Goal: Book appointment/travel/reservation

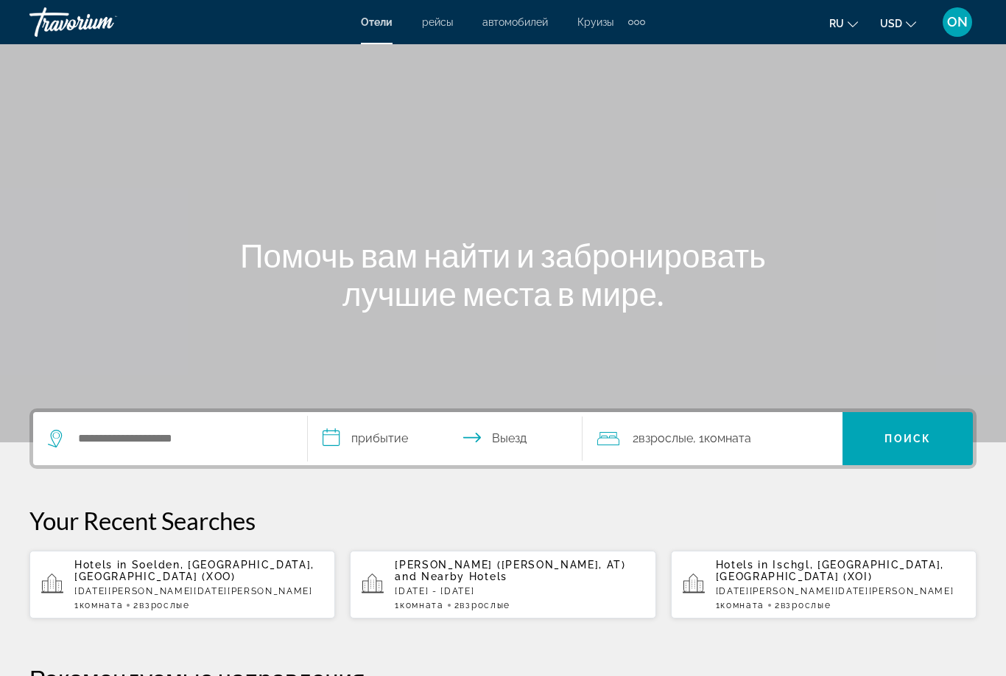
click at [144, 581] on div "Hotels in Soelden, Western Tirol, Austria (XOO) Fri, 02 Jan - Mon, 05 Jan 1 Ком…" at bounding box center [198, 584] width 249 height 52
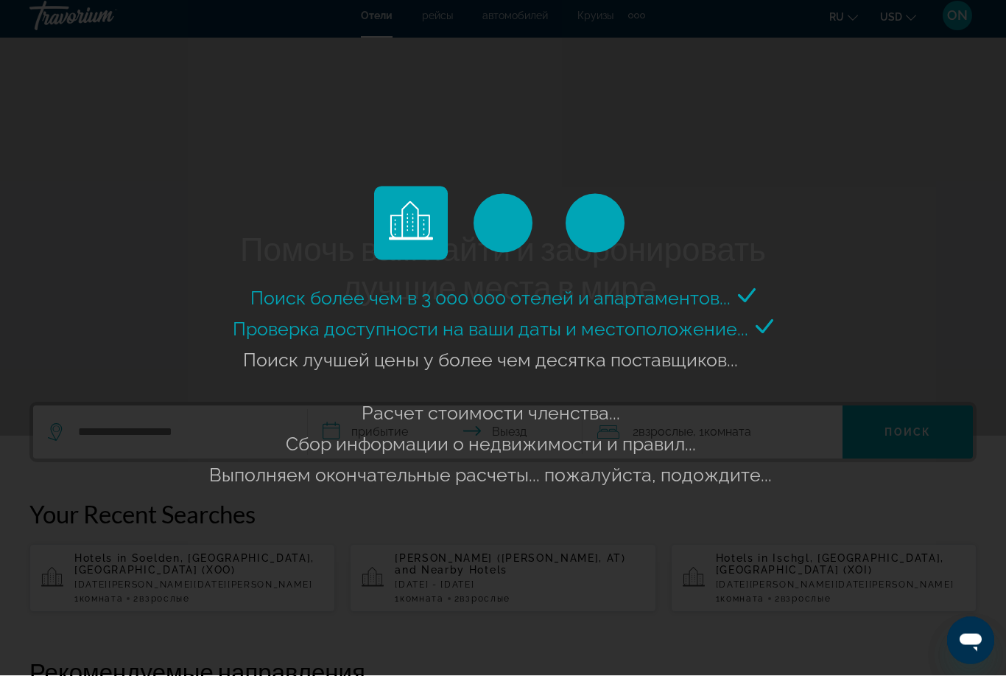
scroll to position [7, 0]
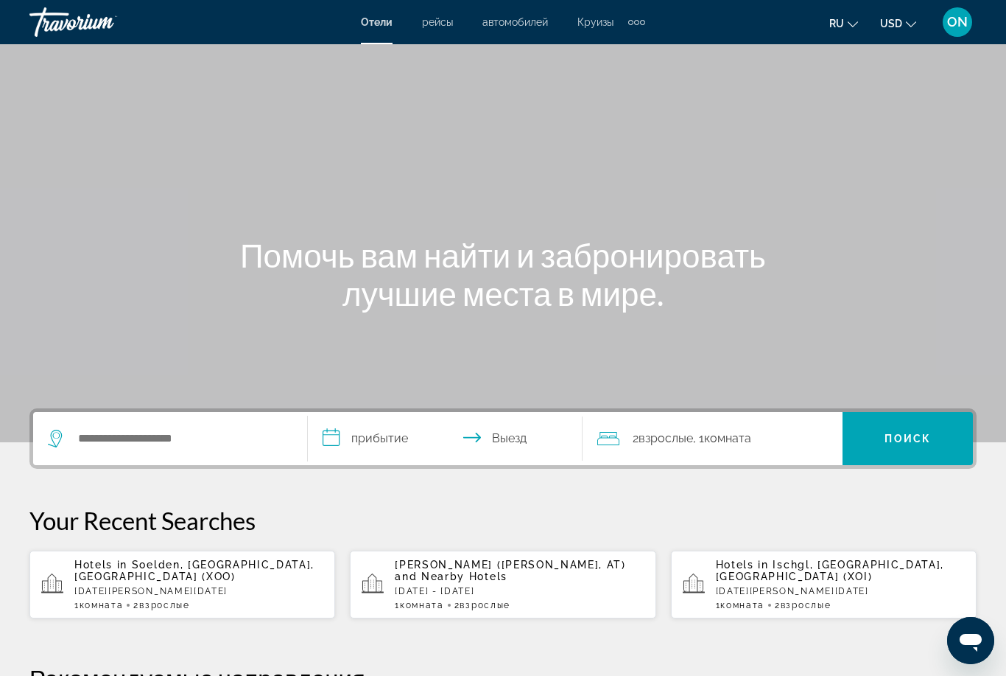
click at [174, 587] on p "[DATE][PERSON_NAME][DATE]" at bounding box center [198, 591] width 249 height 10
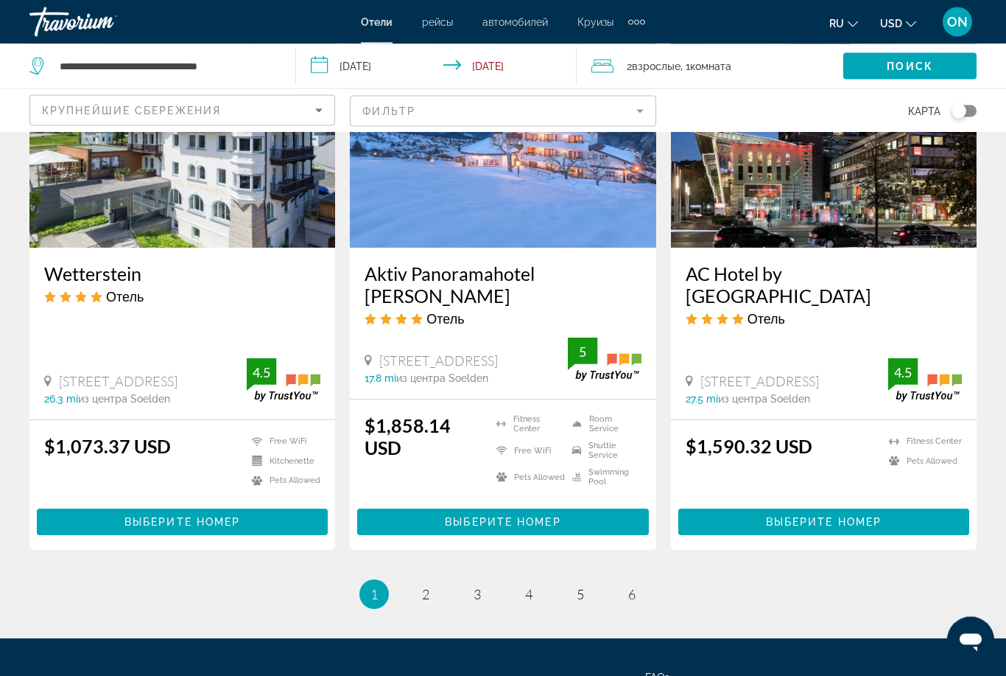
scroll to position [1907, 0]
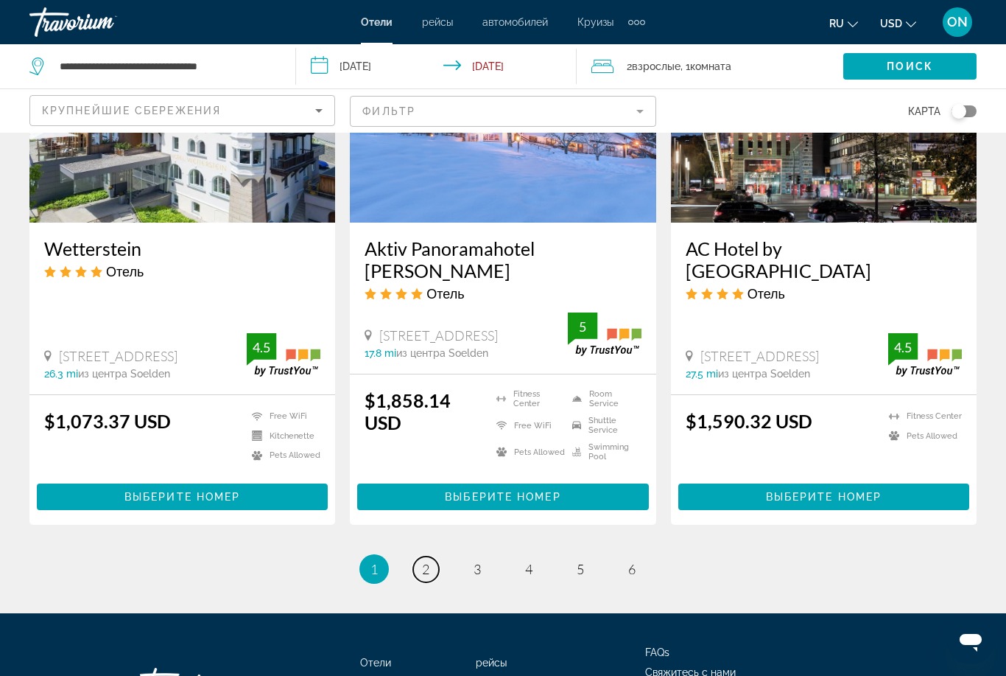
click at [426, 561] on span "2" at bounding box center [425, 569] width 7 height 16
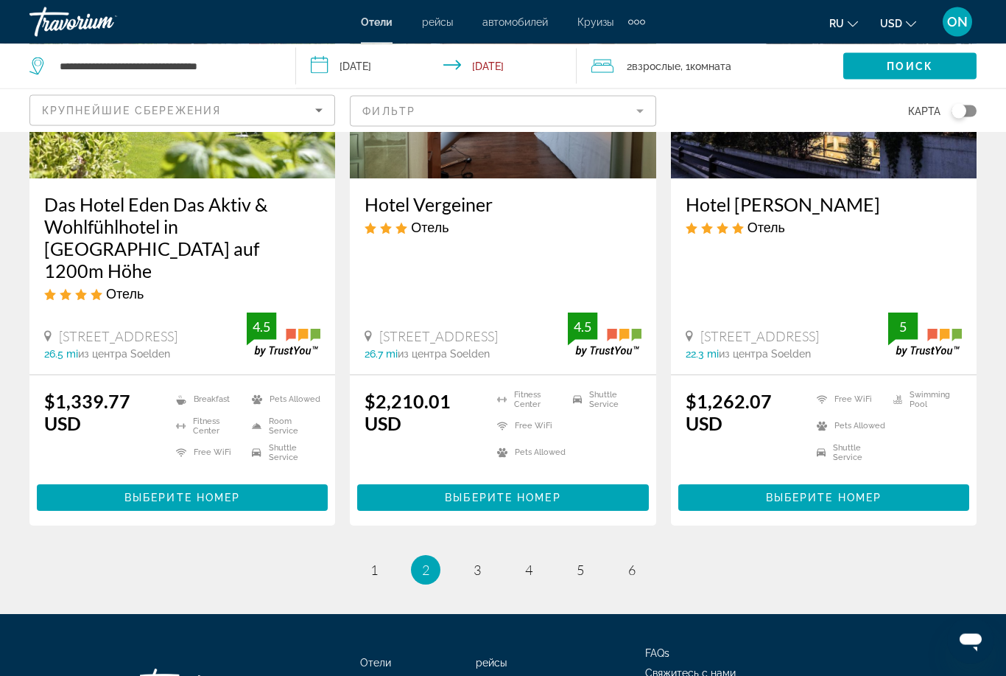
scroll to position [1912, 0]
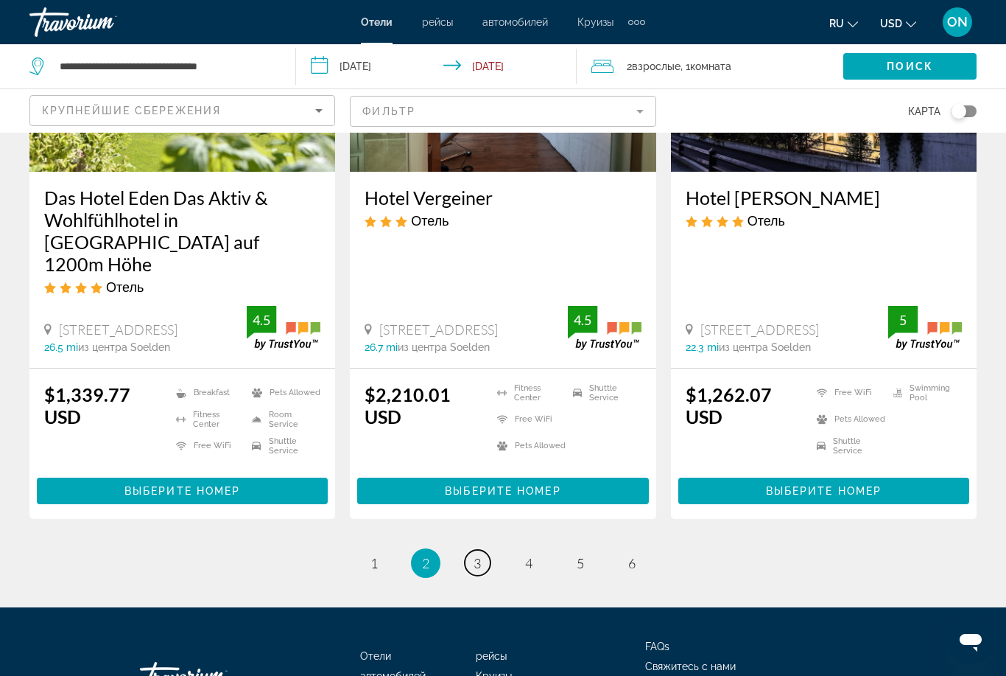
click at [470, 550] on link "page 3" at bounding box center [478, 563] width 26 height 26
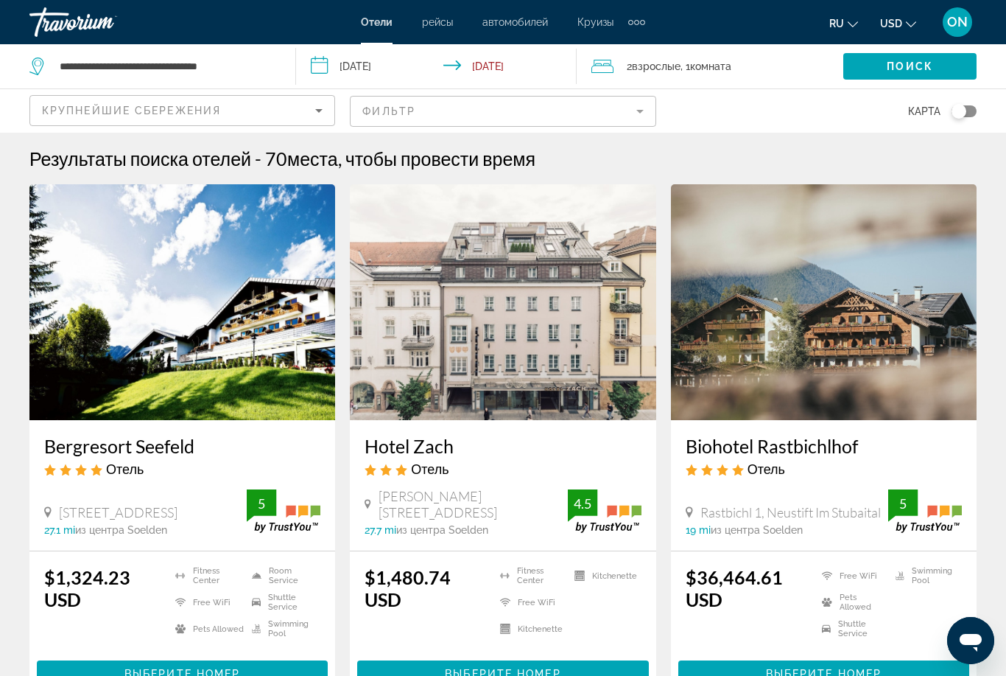
click at [360, 74] on input "**********" at bounding box center [439, 68] width 287 height 49
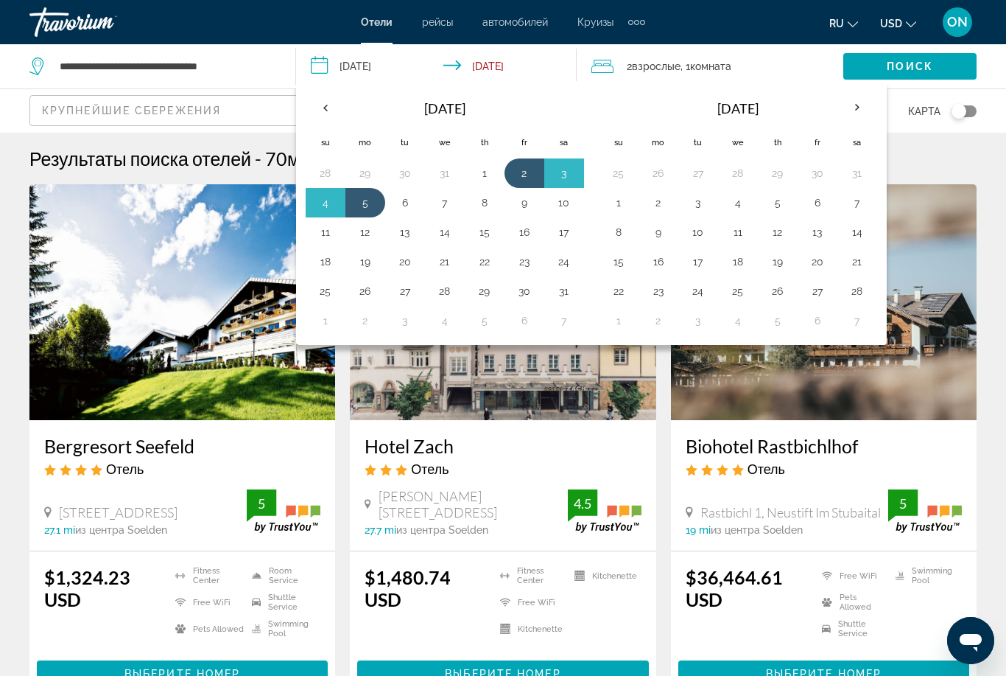
click at [819, 236] on button "13" at bounding box center [818, 232] width 24 height 21
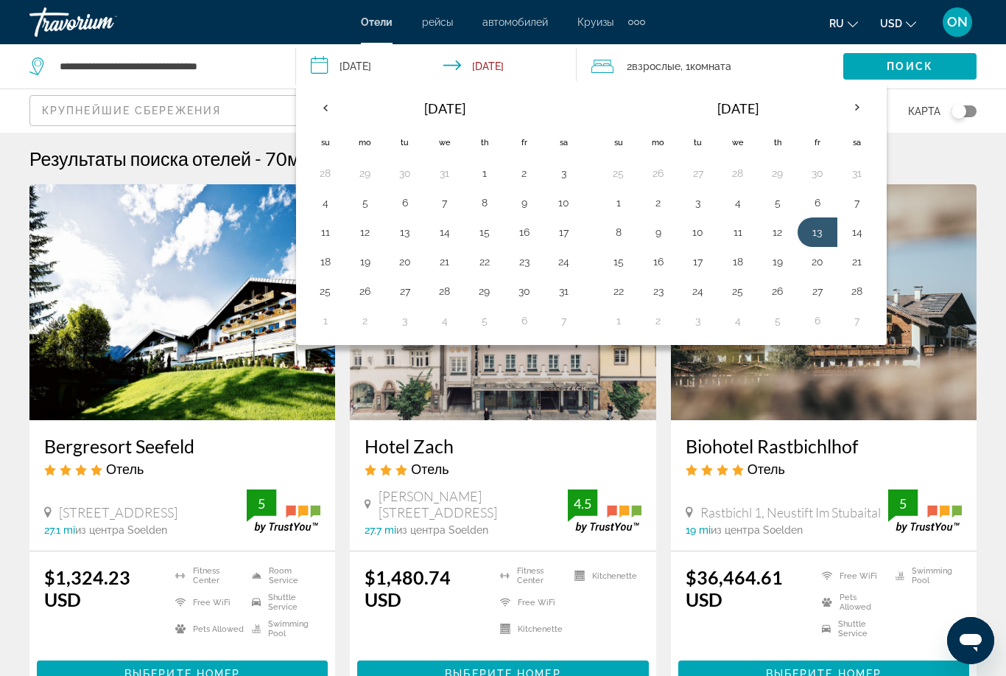
click at [699, 266] on button "17" at bounding box center [699, 261] width 24 height 21
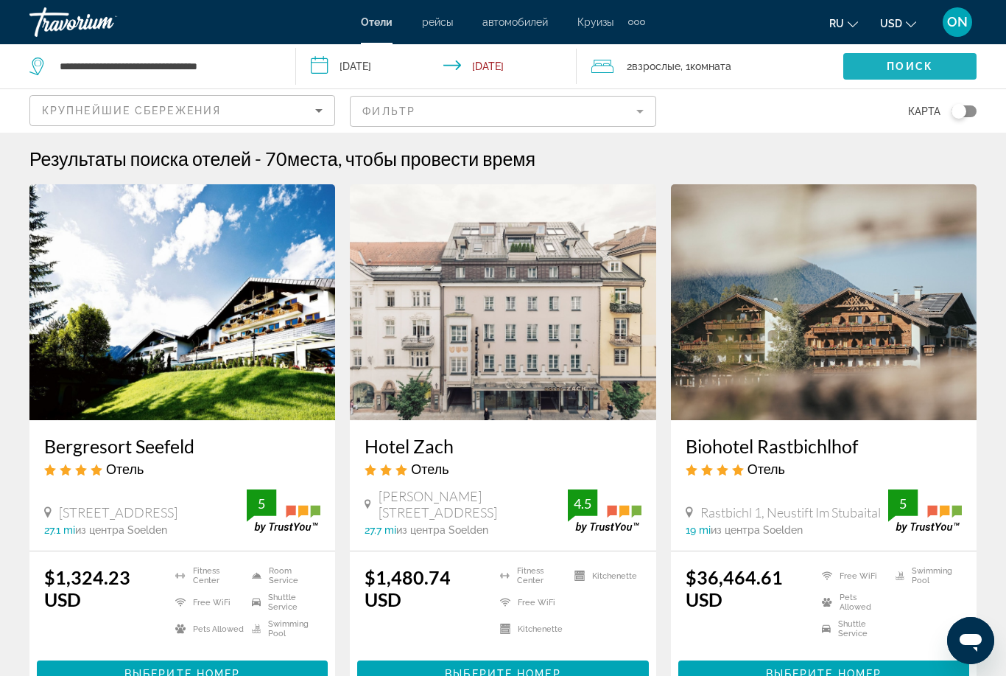
click at [915, 66] on span "Поиск" at bounding box center [910, 66] width 46 height 12
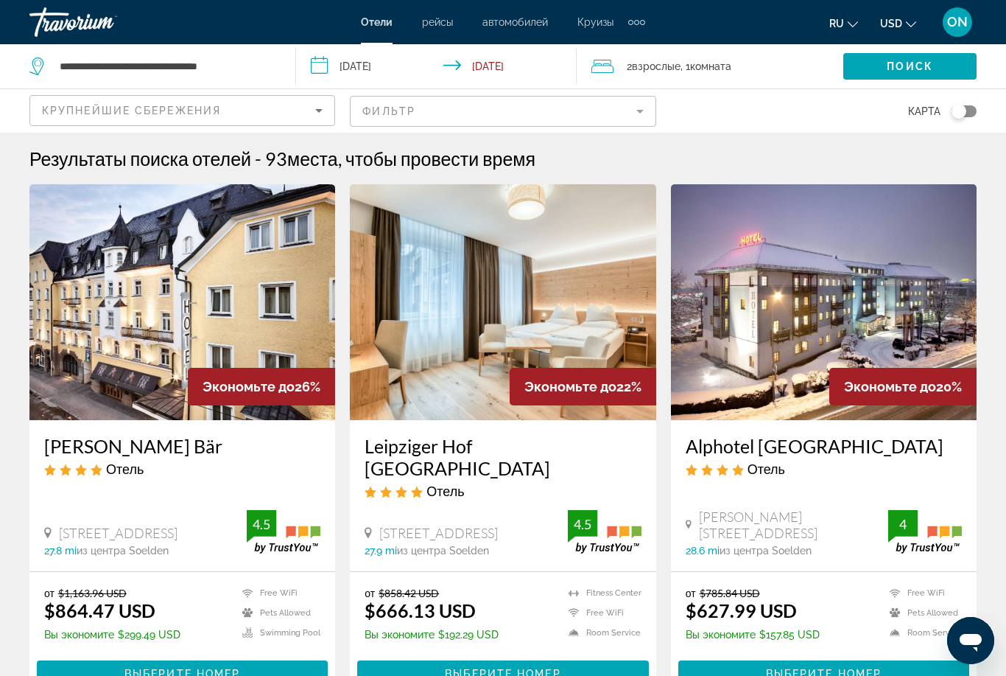
click at [349, 65] on input "**********" at bounding box center [439, 68] width 287 height 49
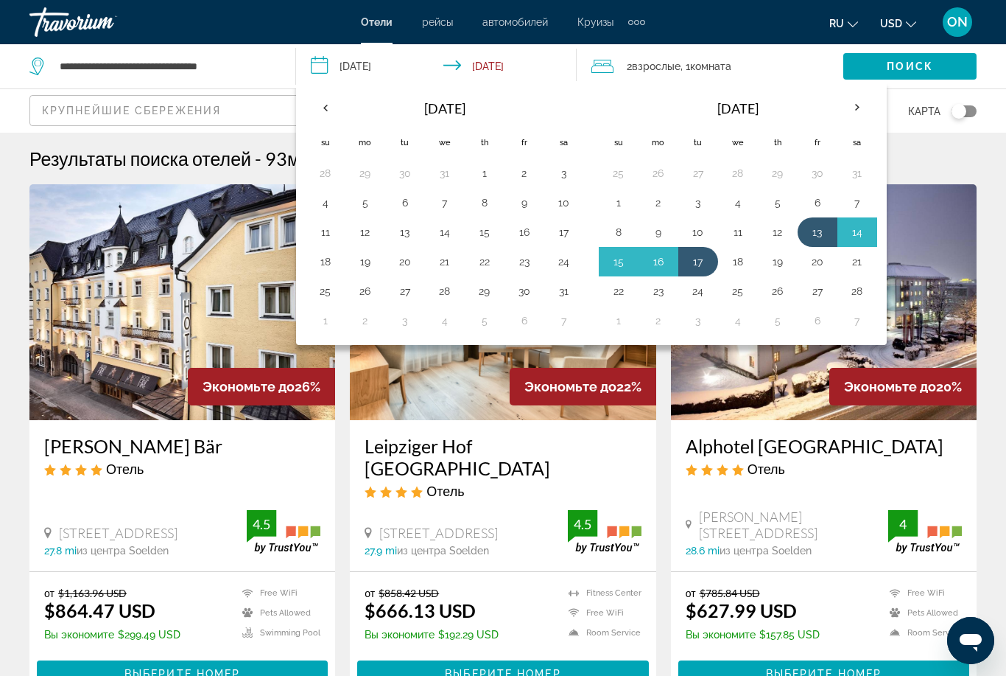
click at [323, 107] on th "Previous month" at bounding box center [326, 107] width 40 height 32
click at [483, 231] on button "18" at bounding box center [485, 232] width 24 height 21
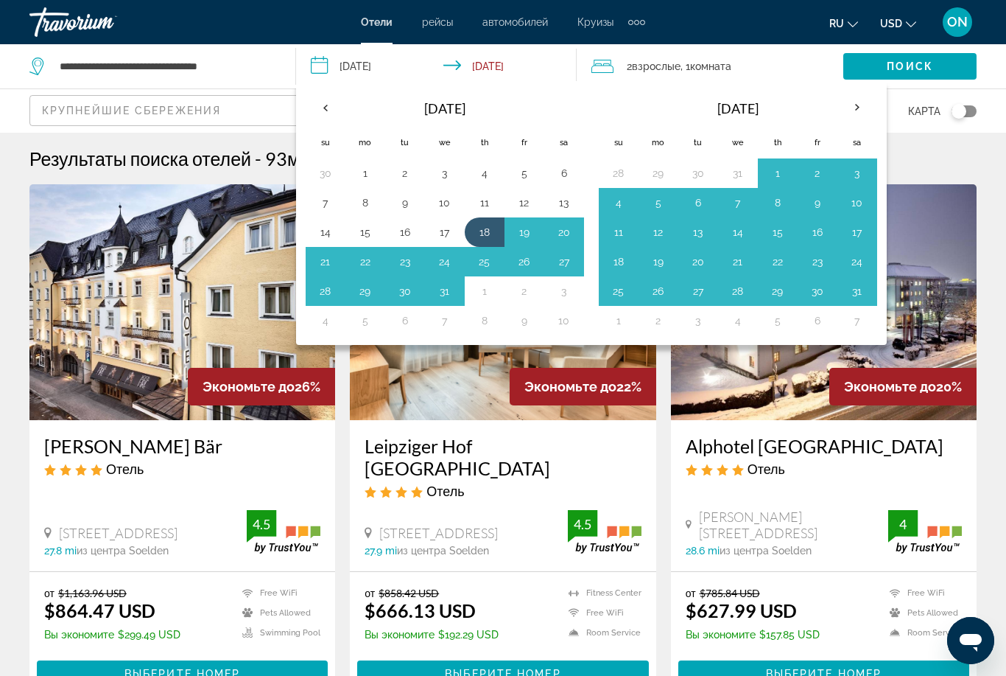
click at [375, 259] on button "22" at bounding box center [366, 261] width 24 height 21
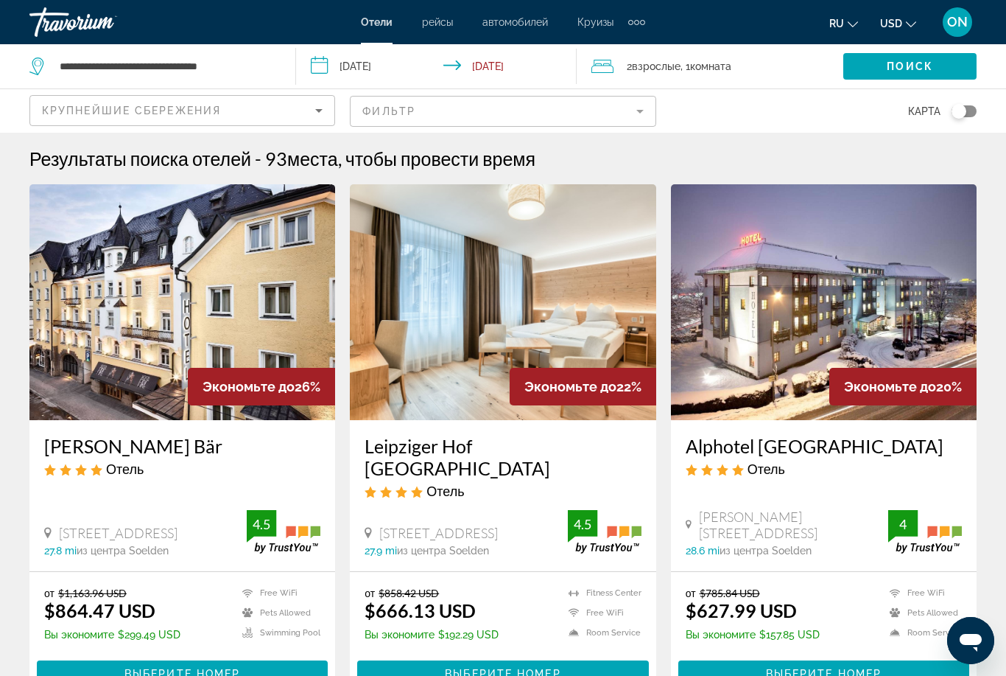
click at [921, 67] on span "Поиск" at bounding box center [910, 66] width 46 height 12
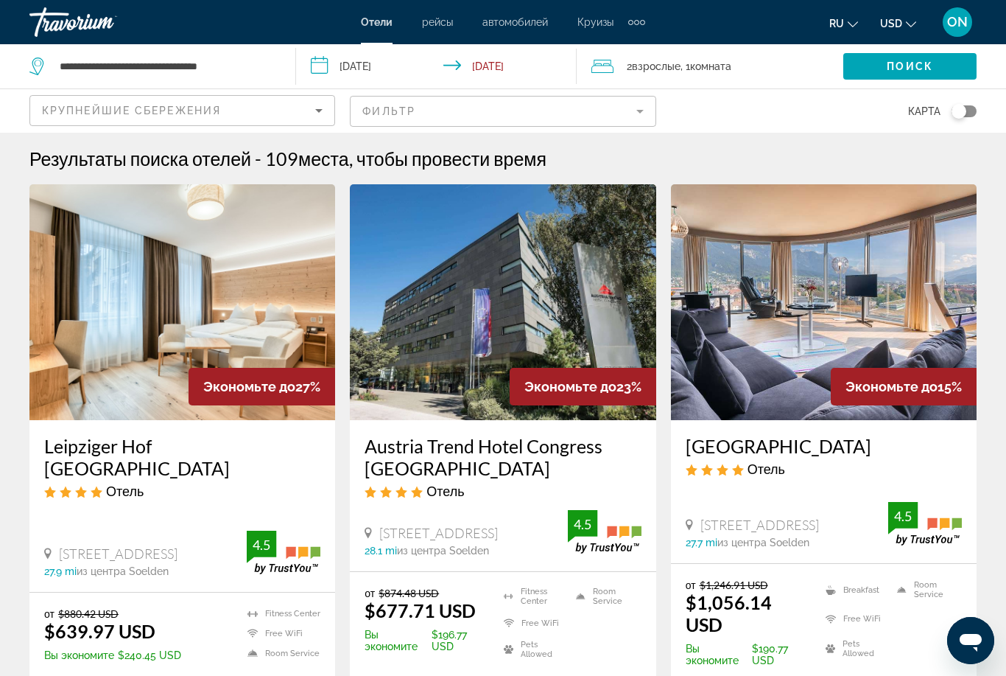
click at [333, 71] on input "**********" at bounding box center [439, 68] width 287 height 49
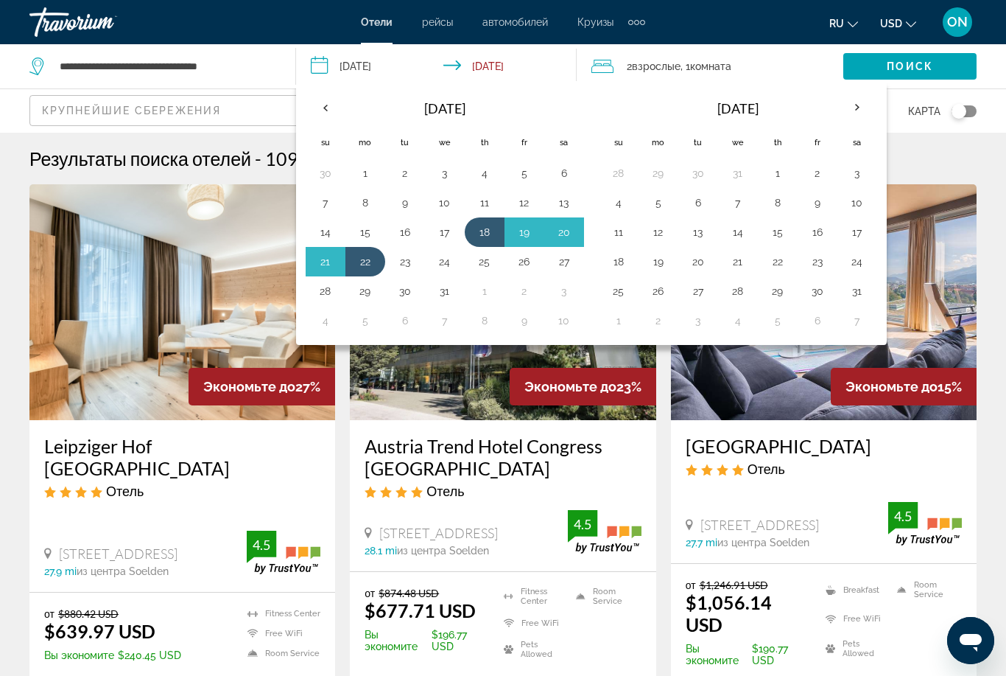
click at [323, 106] on th "Previous month" at bounding box center [326, 107] width 40 height 32
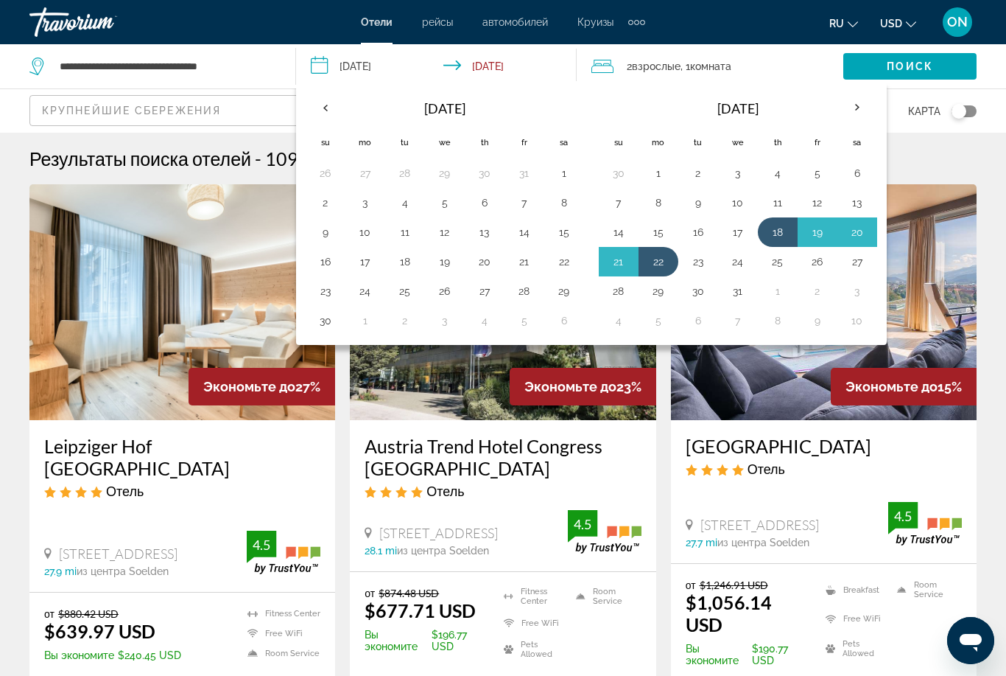
click at [323, 113] on th "Previous month" at bounding box center [326, 107] width 40 height 32
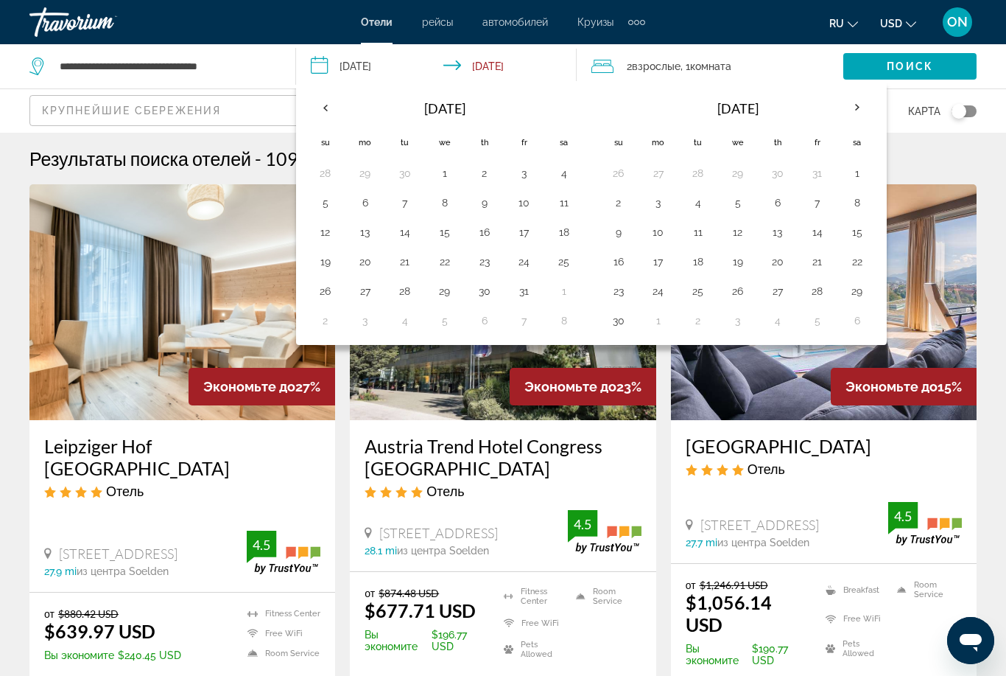
click at [318, 113] on th "Previous month" at bounding box center [326, 107] width 40 height 32
click at [780, 175] on button "2" at bounding box center [778, 173] width 24 height 21
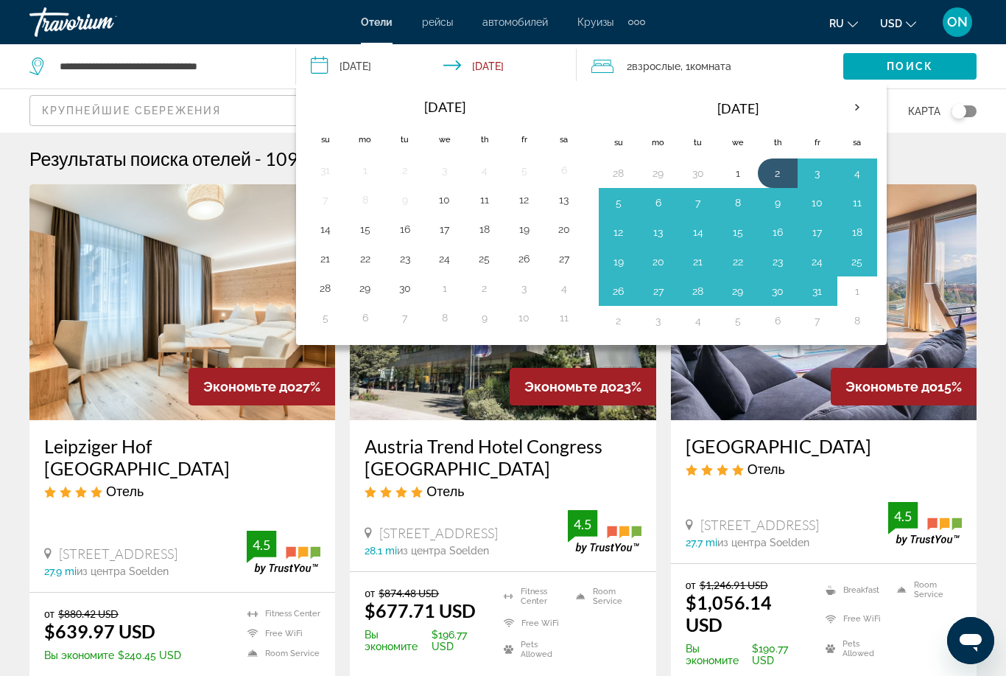
click at [665, 199] on button "6" at bounding box center [659, 202] width 24 height 21
type input "**********"
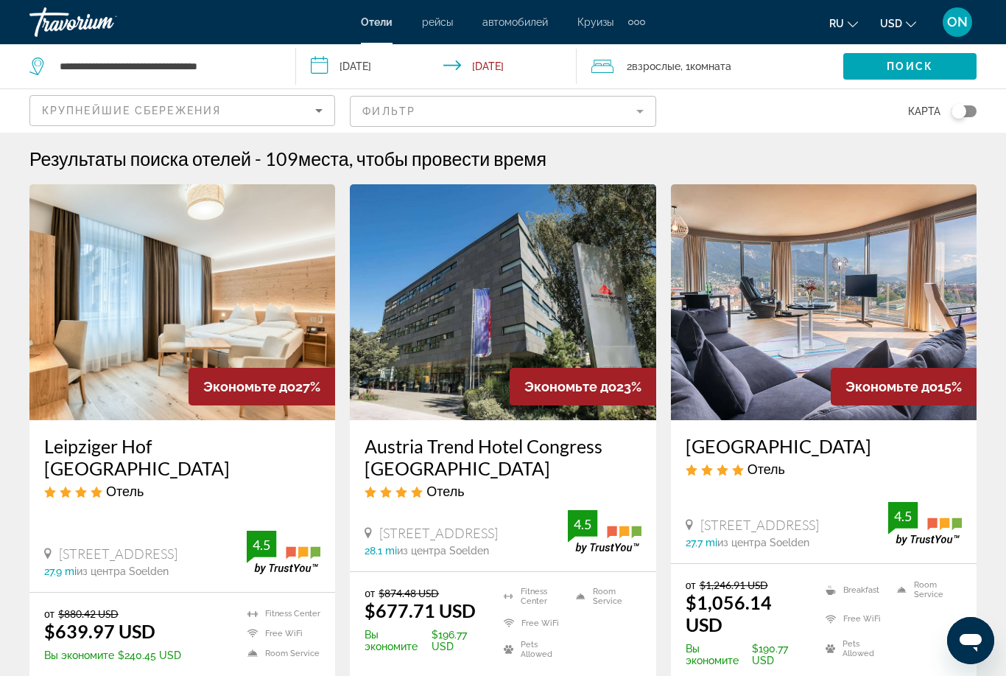
click at [915, 69] on span "Поиск" at bounding box center [910, 66] width 46 height 12
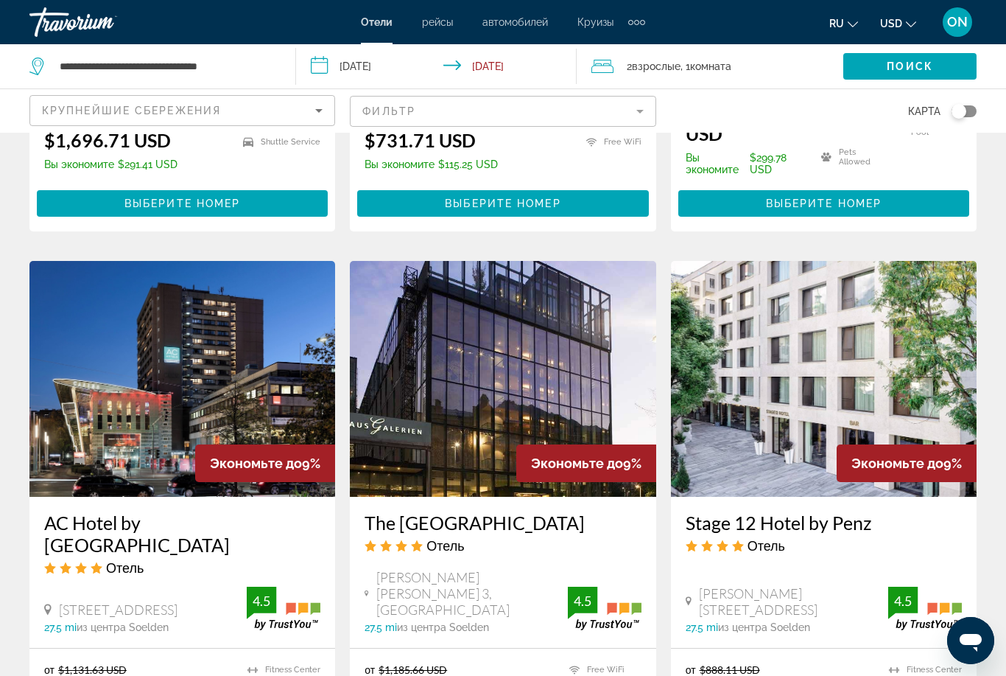
scroll to position [1906, 0]
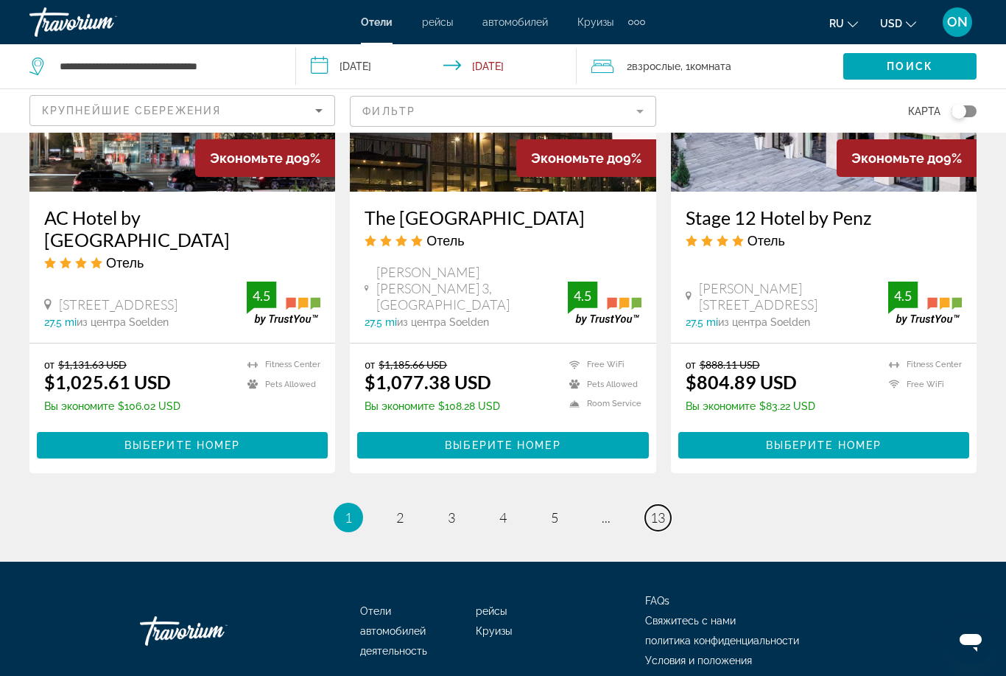
click at [659, 509] on span "13" at bounding box center [658, 517] width 15 height 16
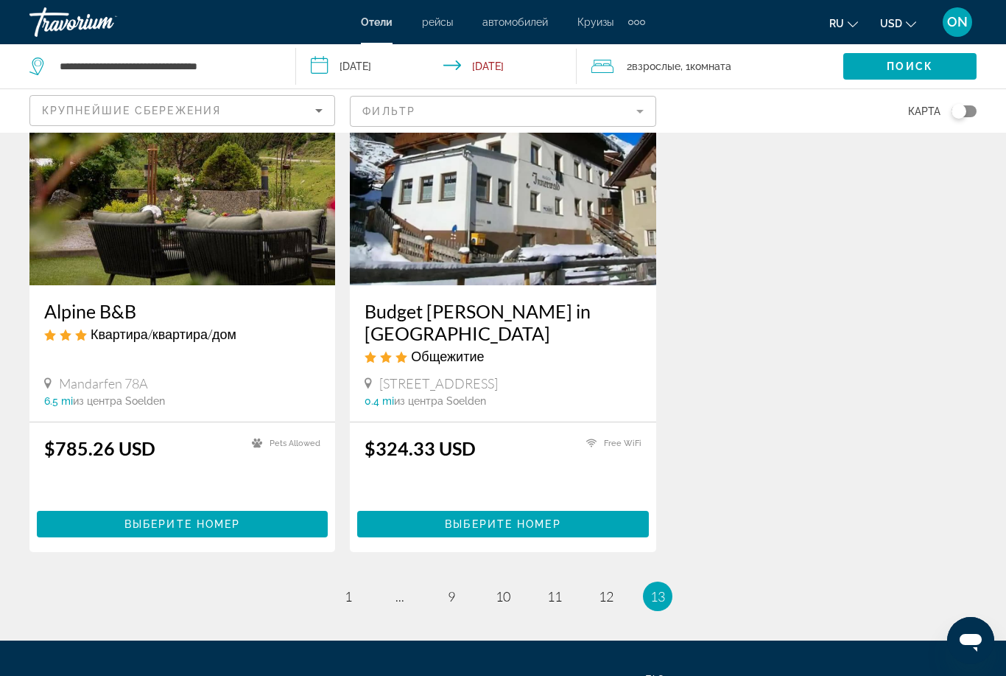
scroll to position [1253, 0]
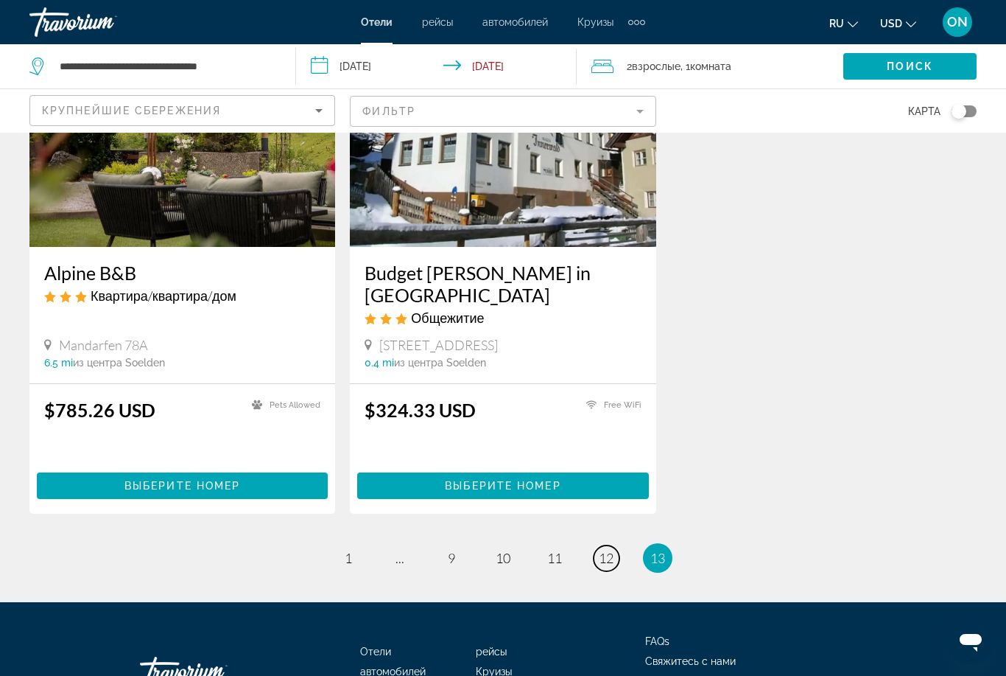
click at [599, 550] on span "12" at bounding box center [606, 558] width 15 height 16
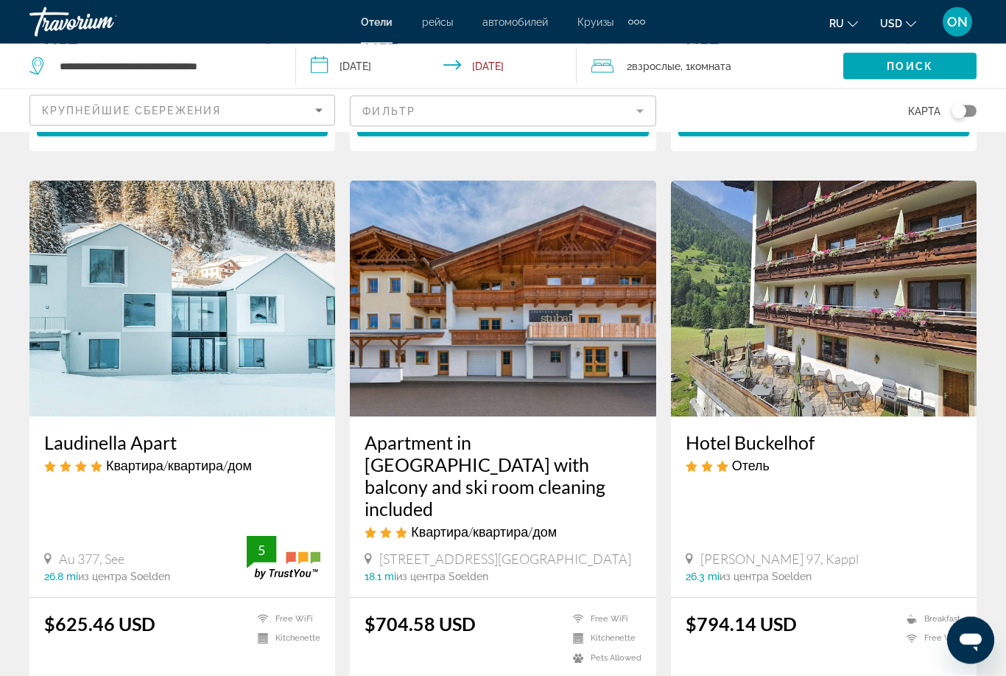
scroll to position [1651, 0]
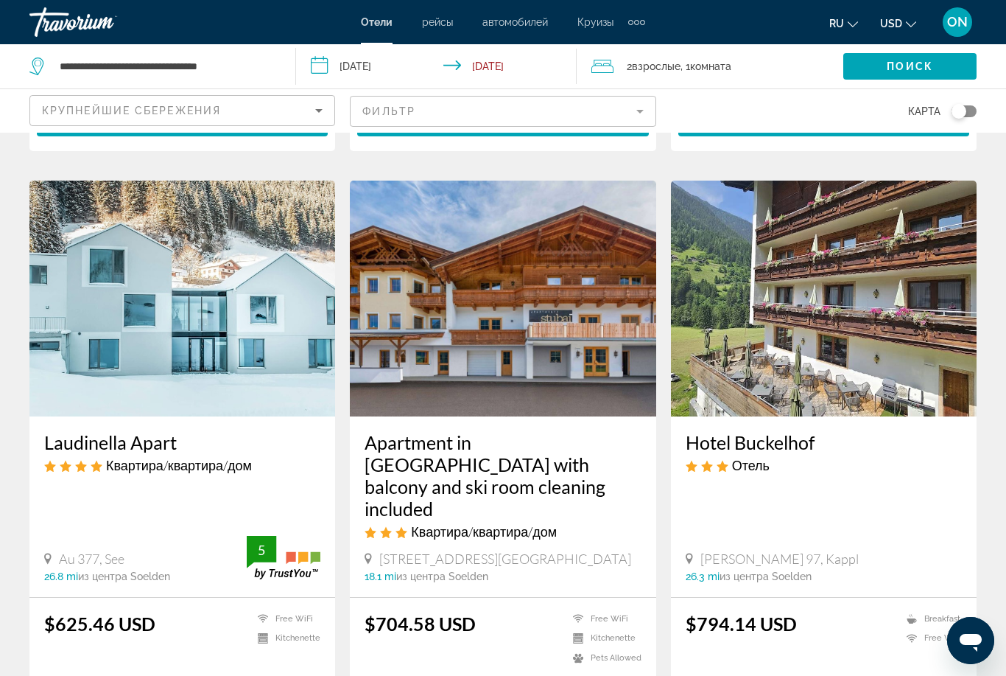
click at [512, 362] on img "Main content" at bounding box center [503, 298] width 306 height 236
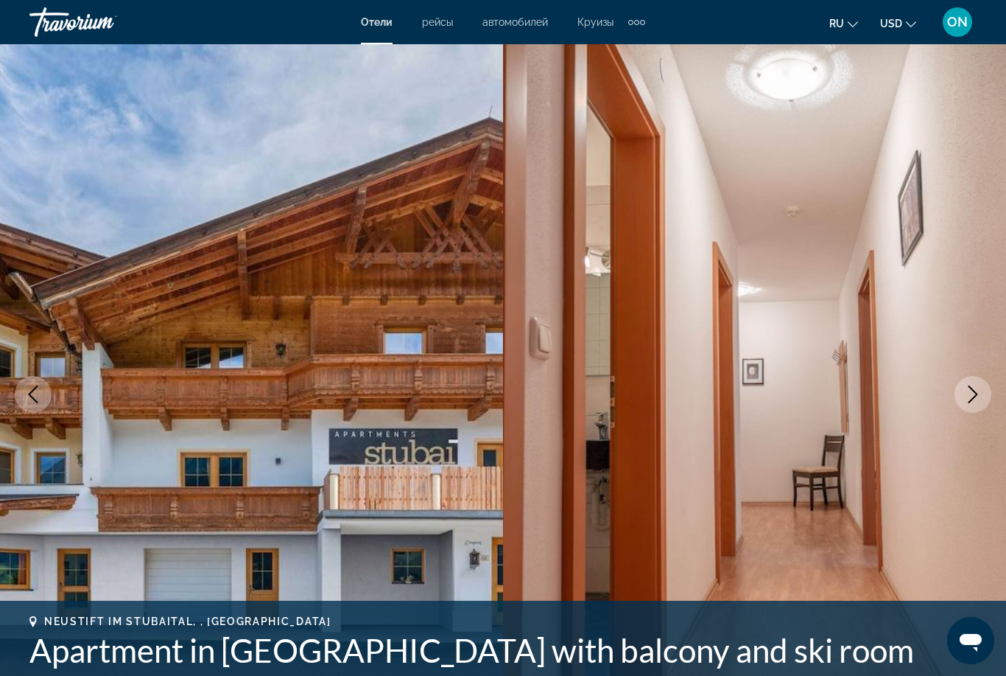
click at [976, 397] on icon "Next image" at bounding box center [973, 394] width 18 height 18
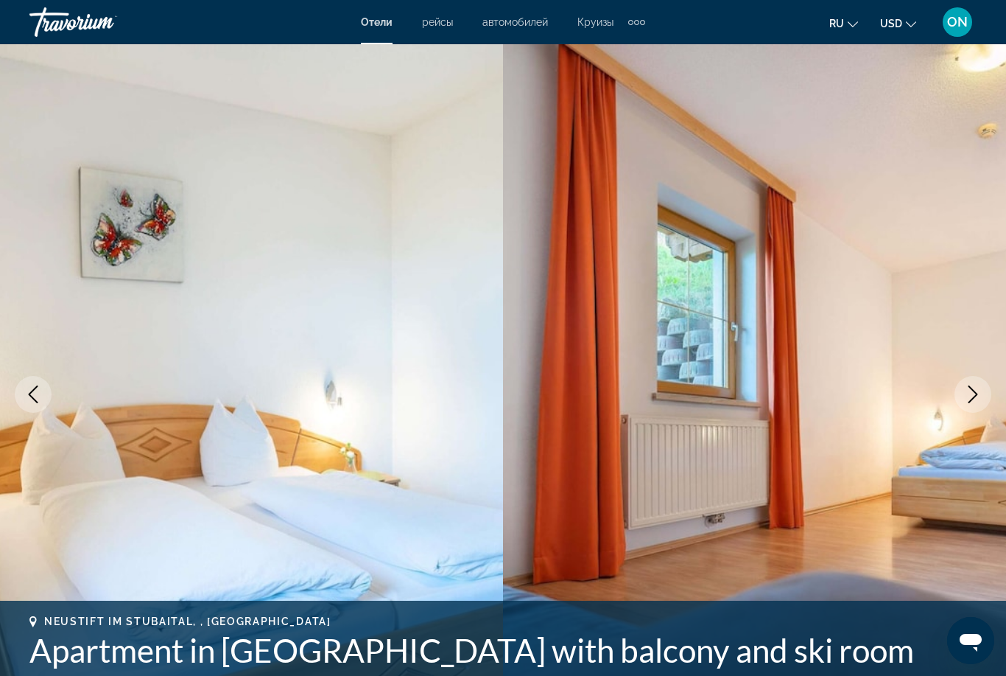
click at [977, 394] on icon "Next image" at bounding box center [974, 394] width 10 height 18
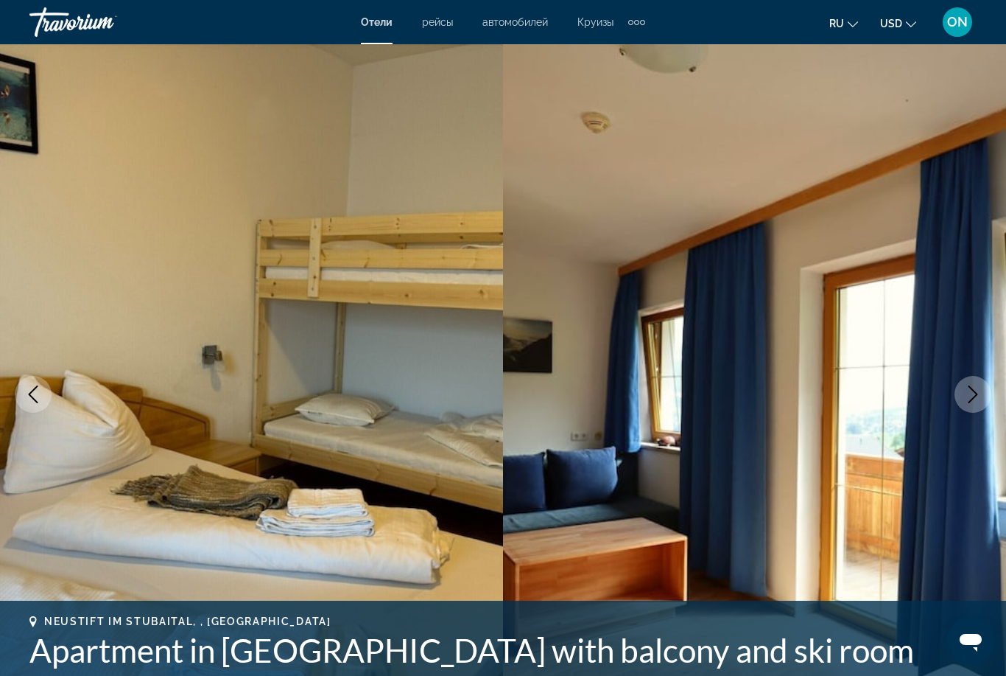
click at [972, 395] on icon "Next image" at bounding box center [973, 394] width 18 height 18
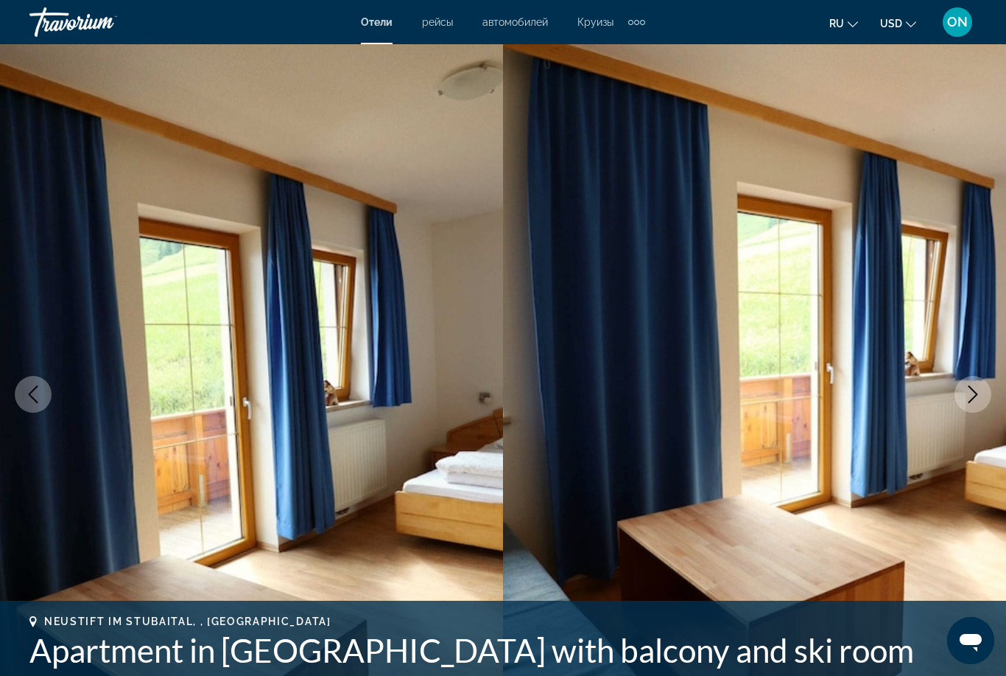
click at [978, 392] on icon "Next image" at bounding box center [973, 394] width 18 height 18
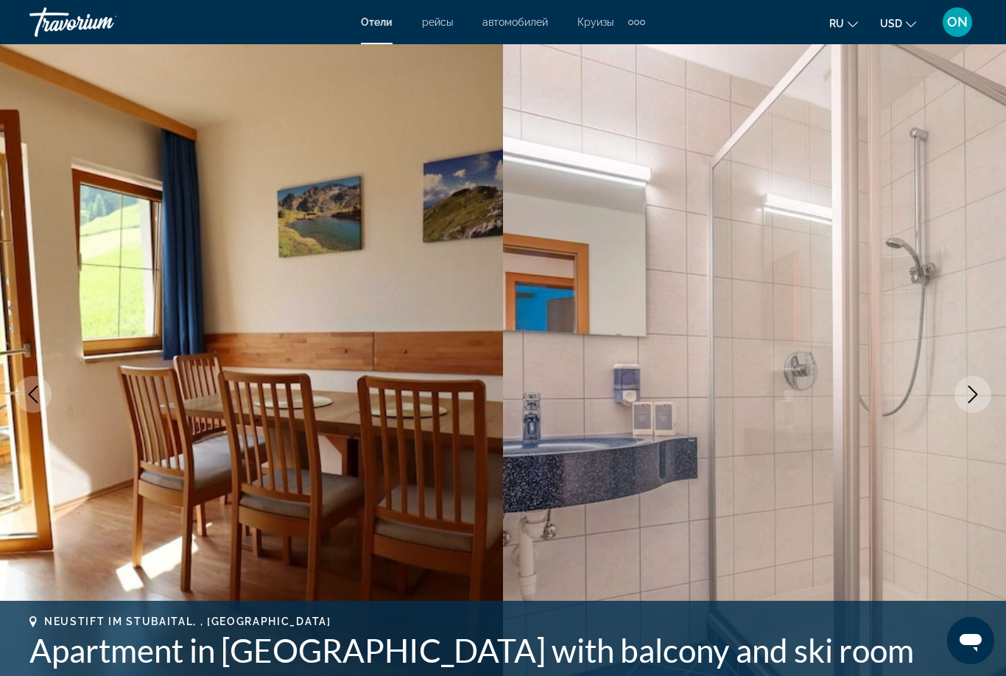
click at [974, 392] on icon "Next image" at bounding box center [973, 394] width 18 height 18
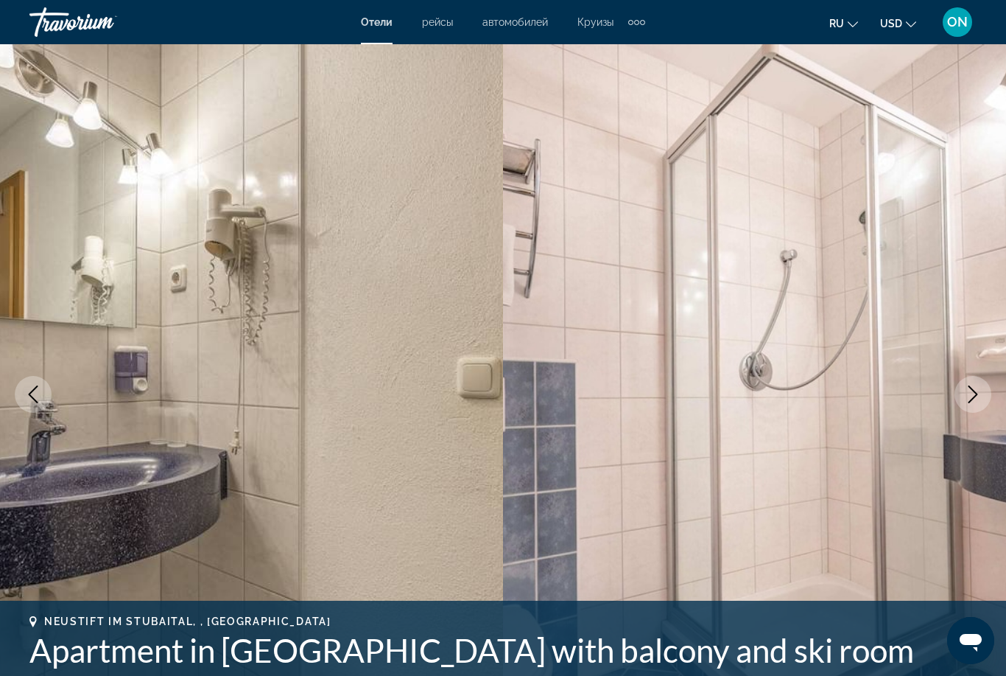
click at [973, 396] on icon "Next image" at bounding box center [973, 394] width 18 height 18
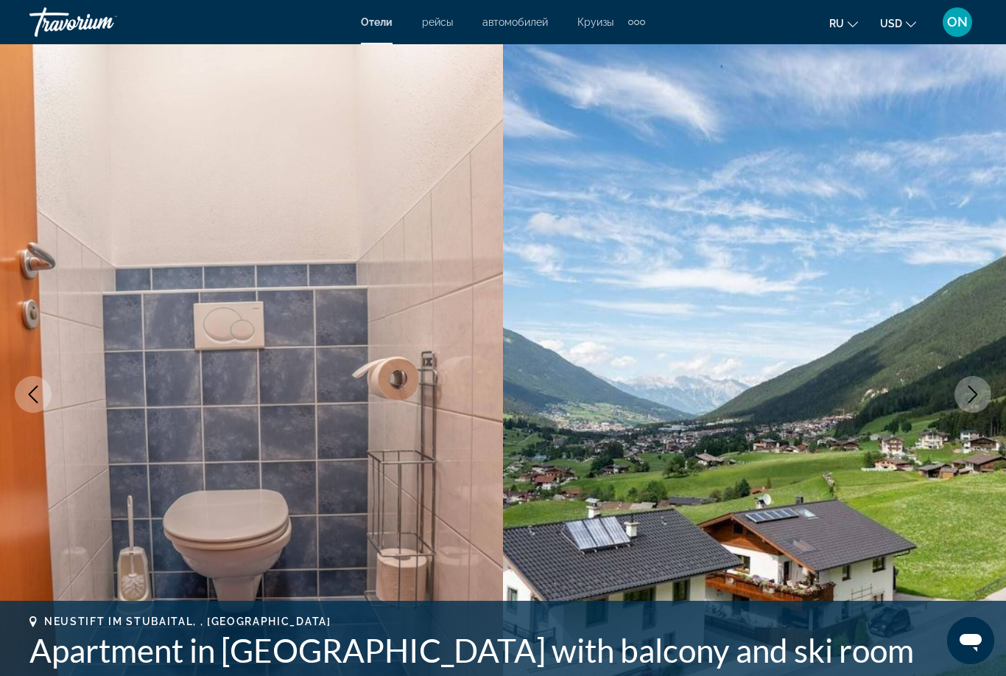
click at [973, 396] on icon "Next image" at bounding box center [973, 394] width 18 height 18
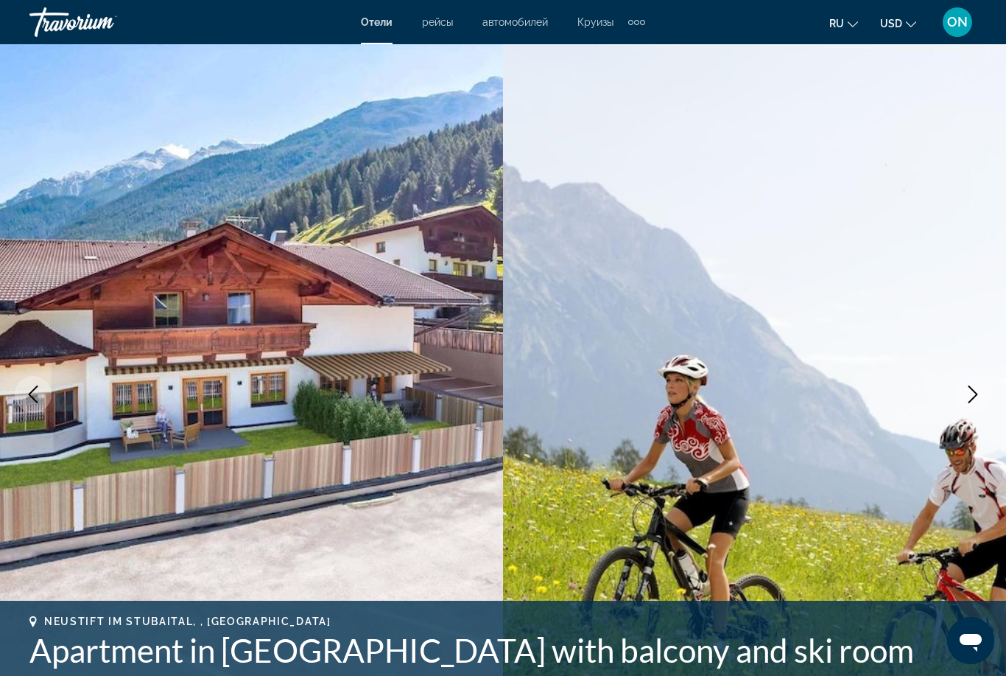
click at [970, 399] on icon "Next image" at bounding box center [973, 394] width 18 height 18
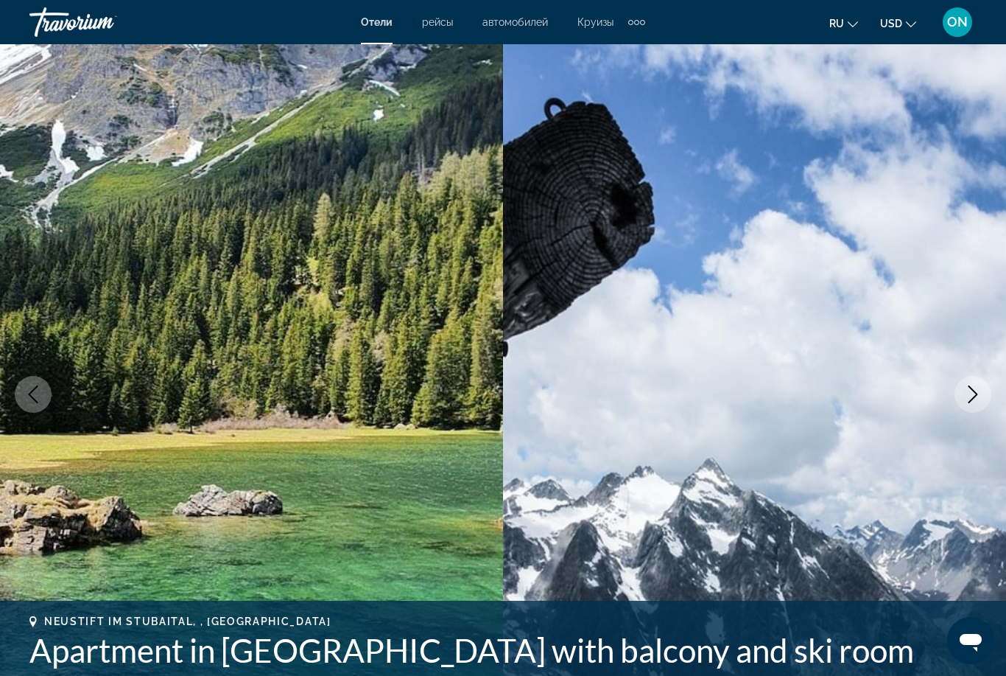
click at [978, 394] on icon "Next image" at bounding box center [974, 394] width 10 height 18
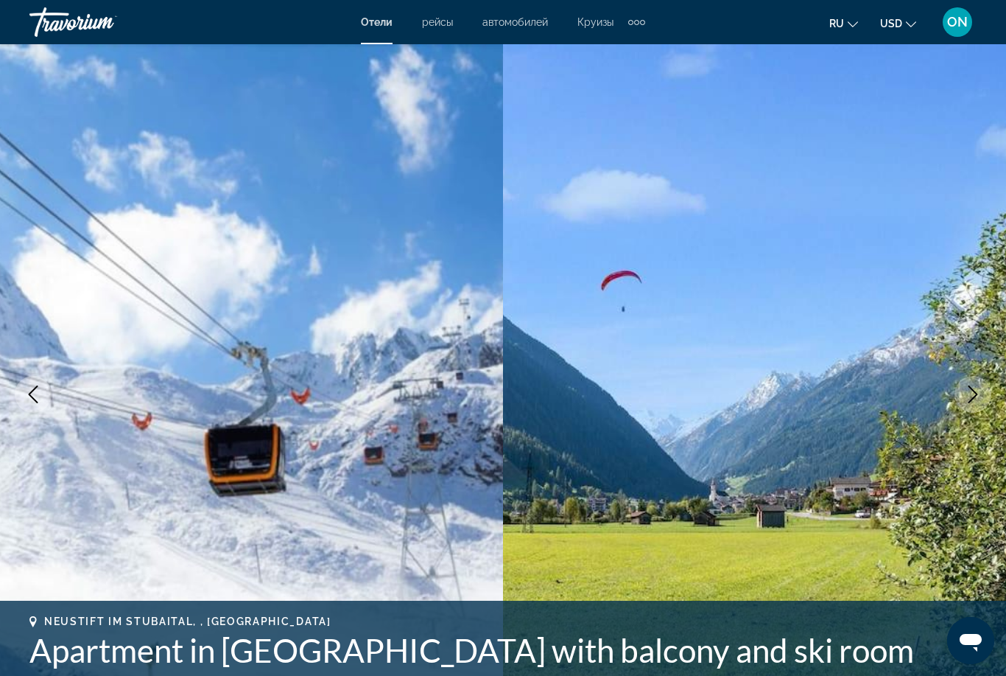
click at [978, 392] on icon "Next image" at bounding box center [973, 394] width 18 height 18
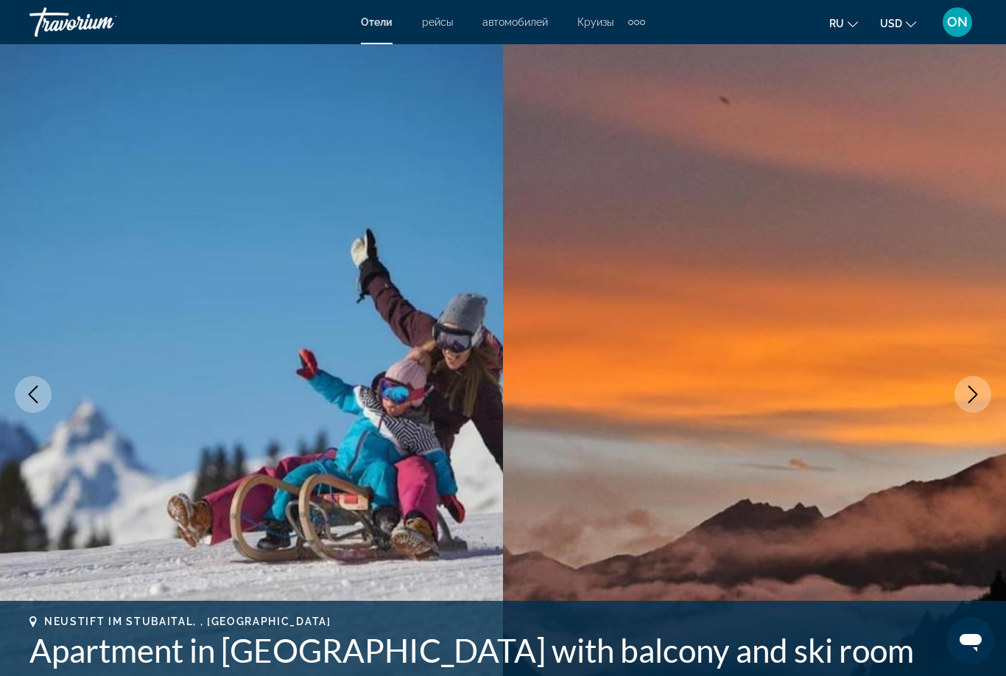
click at [981, 388] on icon "Next image" at bounding box center [973, 394] width 18 height 18
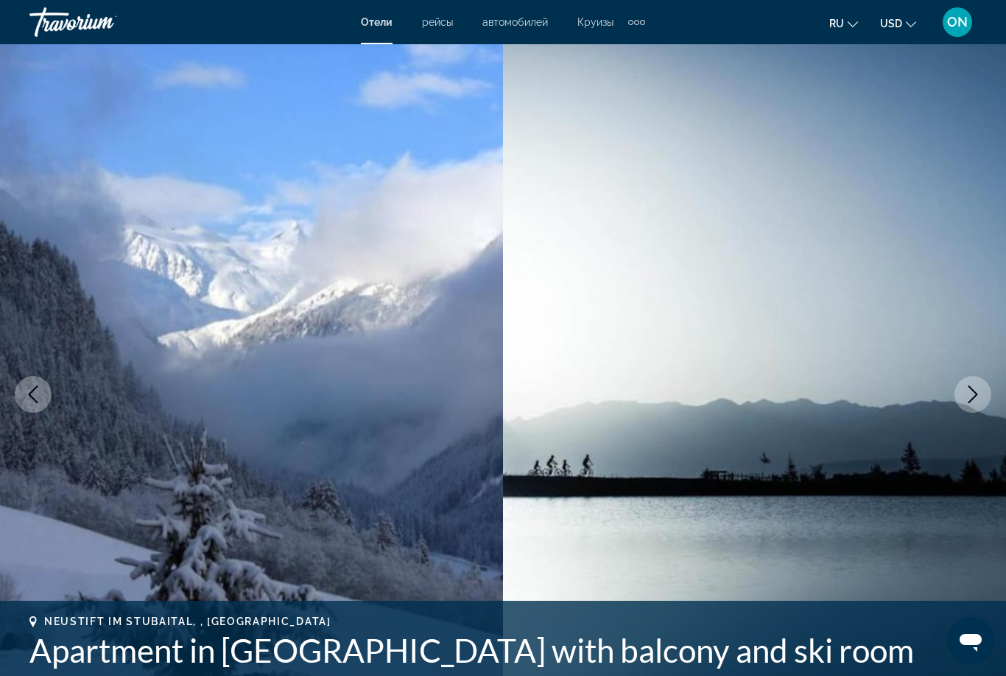
click at [978, 393] on icon "Next image" at bounding box center [973, 394] width 18 height 18
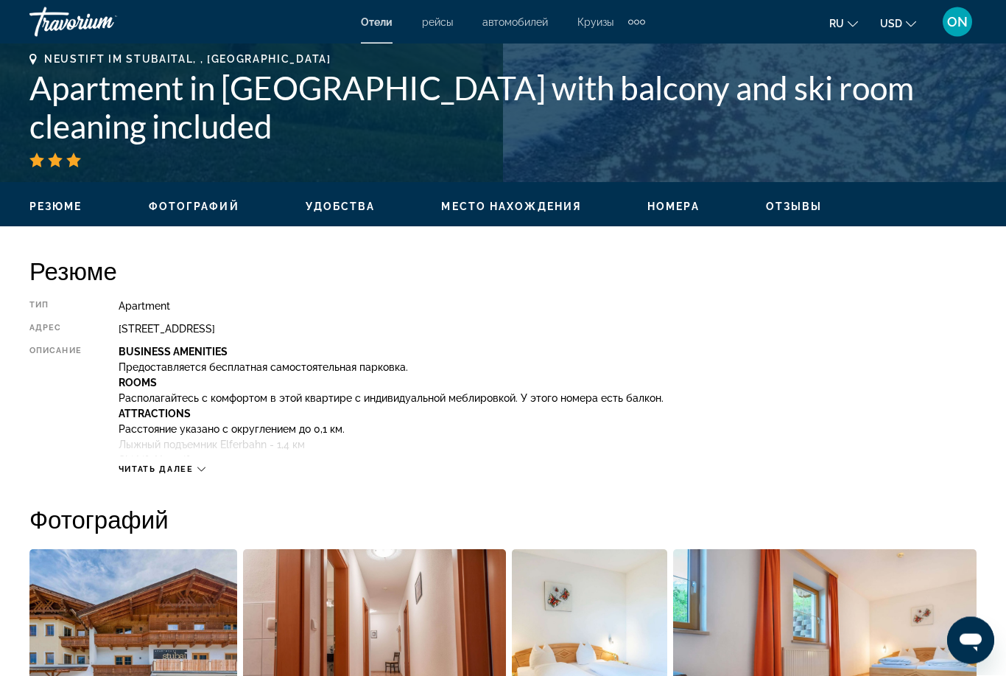
scroll to position [562, 0]
click at [196, 471] on div "Читать далее" at bounding box center [162, 469] width 87 height 10
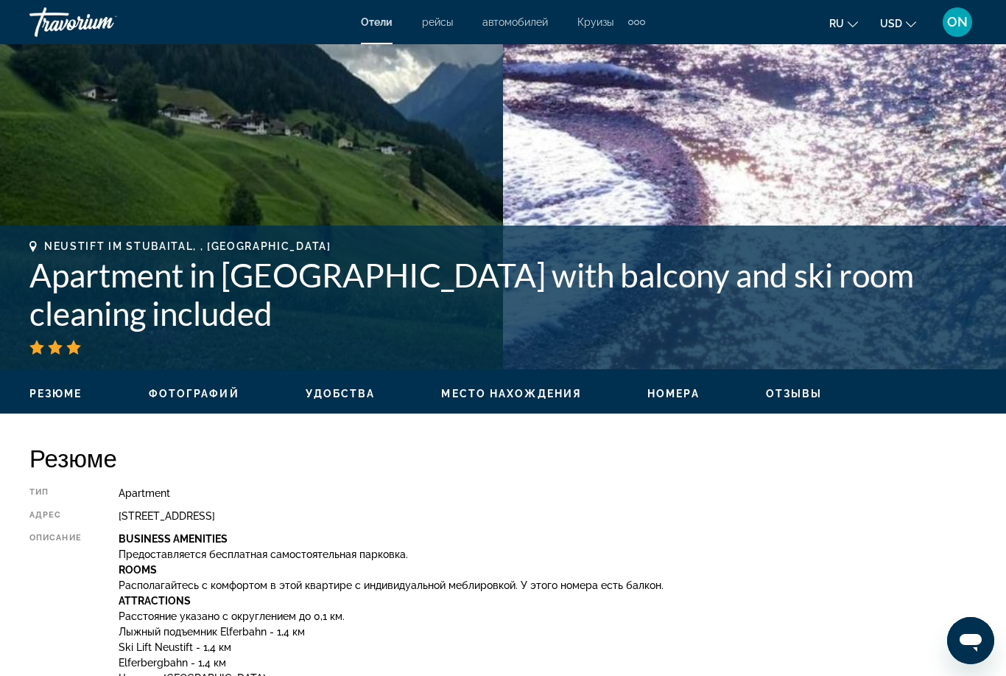
scroll to position [0, 0]
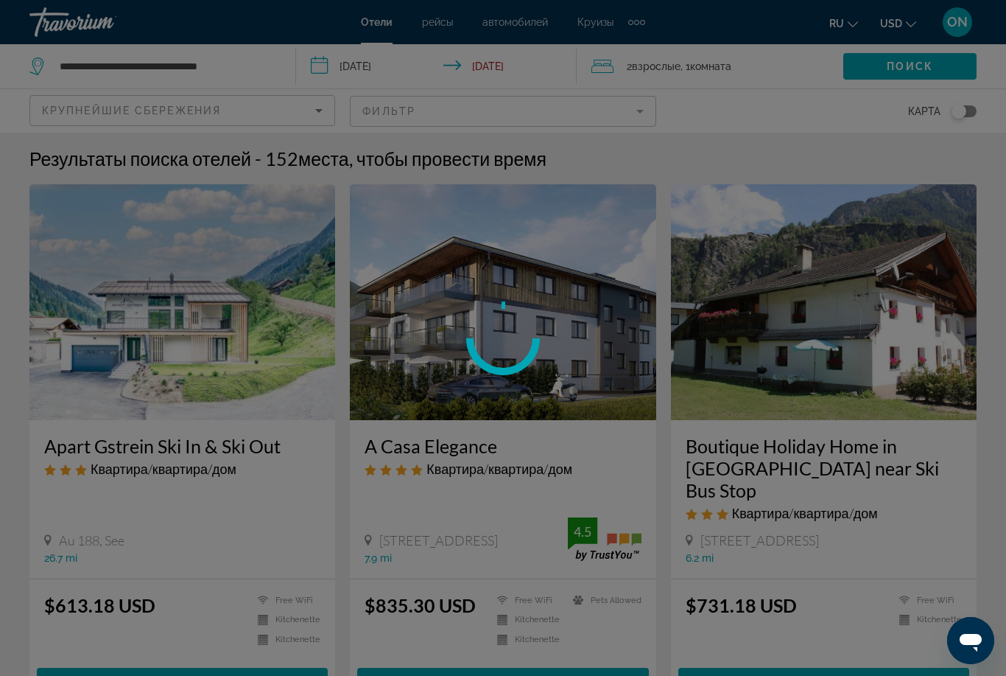
click at [161, 109] on div at bounding box center [503, 338] width 1006 height 676
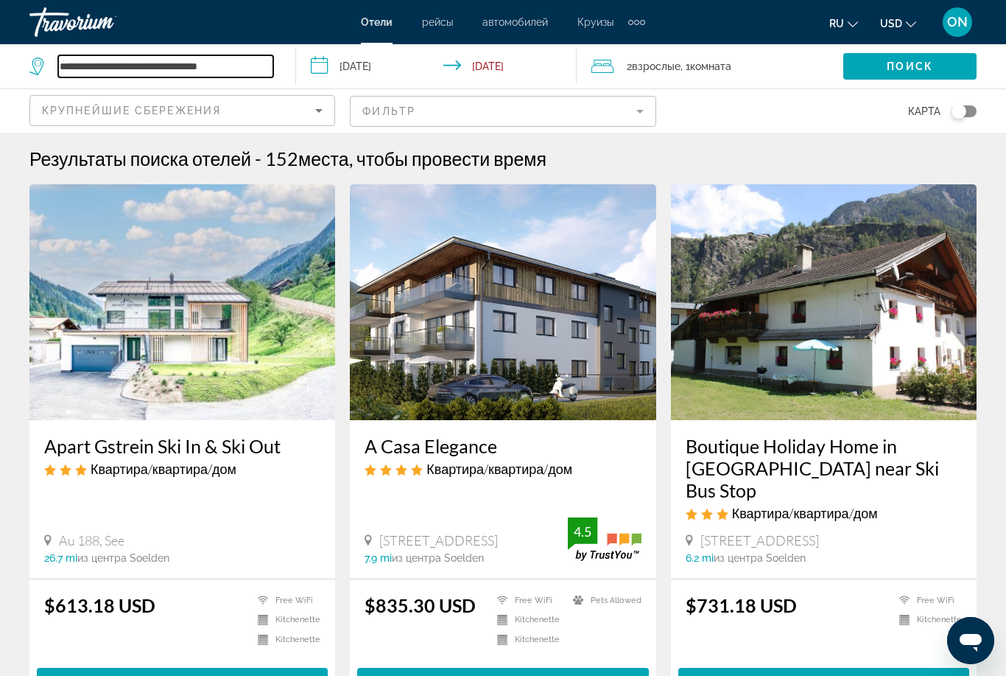
click at [118, 74] on input "**********" at bounding box center [165, 66] width 215 height 22
type input "********"
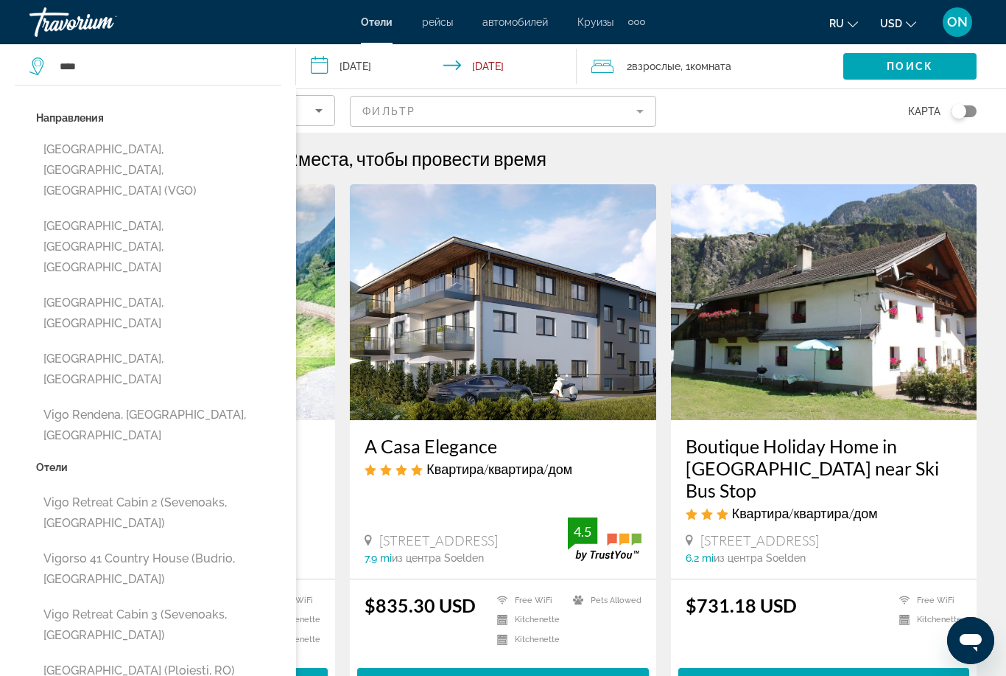
click at [182, 160] on button "[GEOGRAPHIC_DATA], [GEOGRAPHIC_DATA], [GEOGRAPHIC_DATA] (VGO)" at bounding box center [158, 170] width 245 height 69
type input "**********"
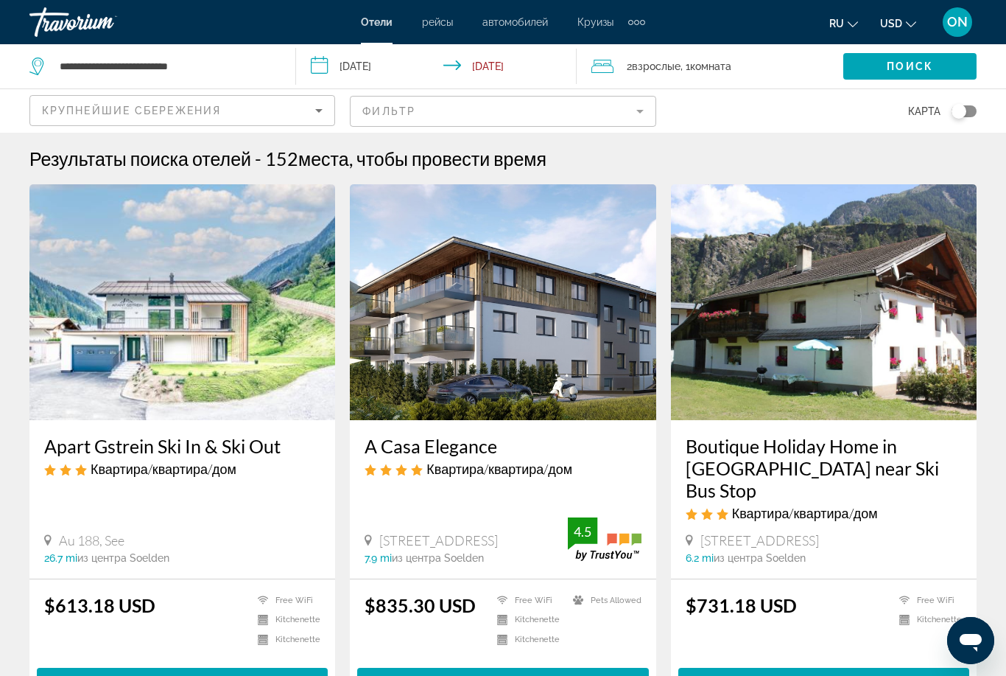
click at [908, 68] on span "Поиск" at bounding box center [910, 66] width 46 height 12
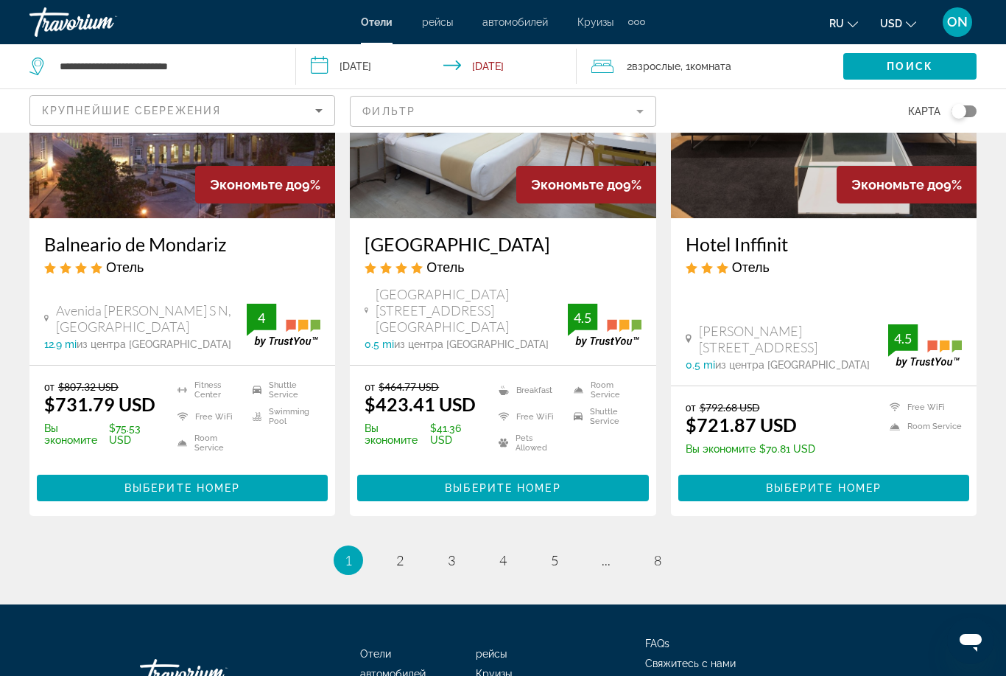
scroll to position [1866, 0]
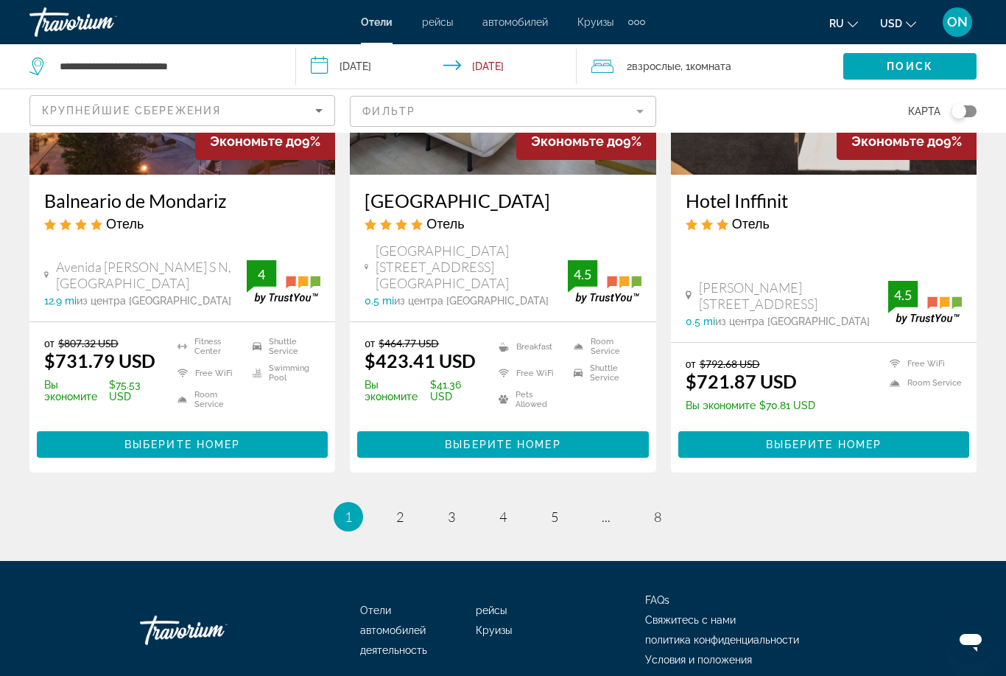
click at [462, 295] on span "из центра [GEOGRAPHIC_DATA]" at bounding box center [471, 301] width 155 height 12
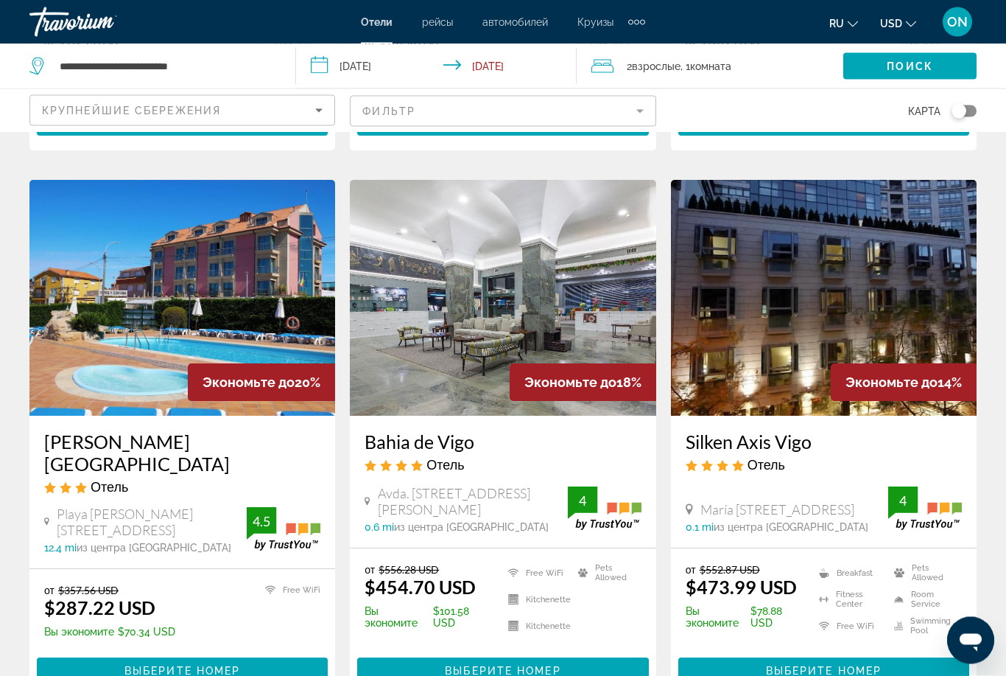
scroll to position [531, 0]
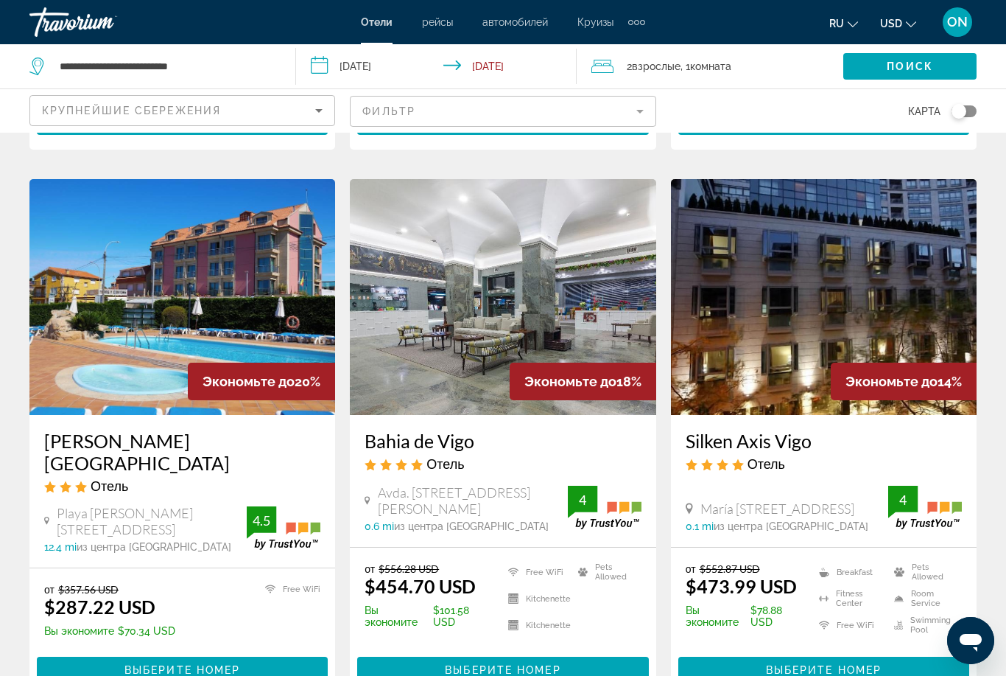
click at [158, 259] on img "Main content" at bounding box center [182, 297] width 306 height 236
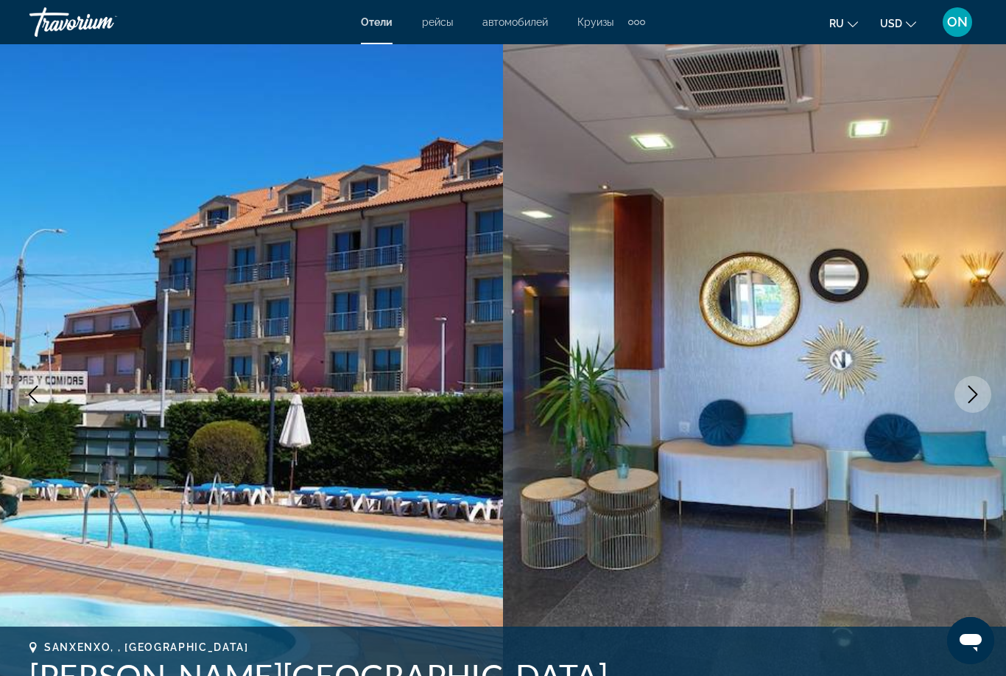
click at [978, 398] on icon "Next image" at bounding box center [973, 394] width 18 height 18
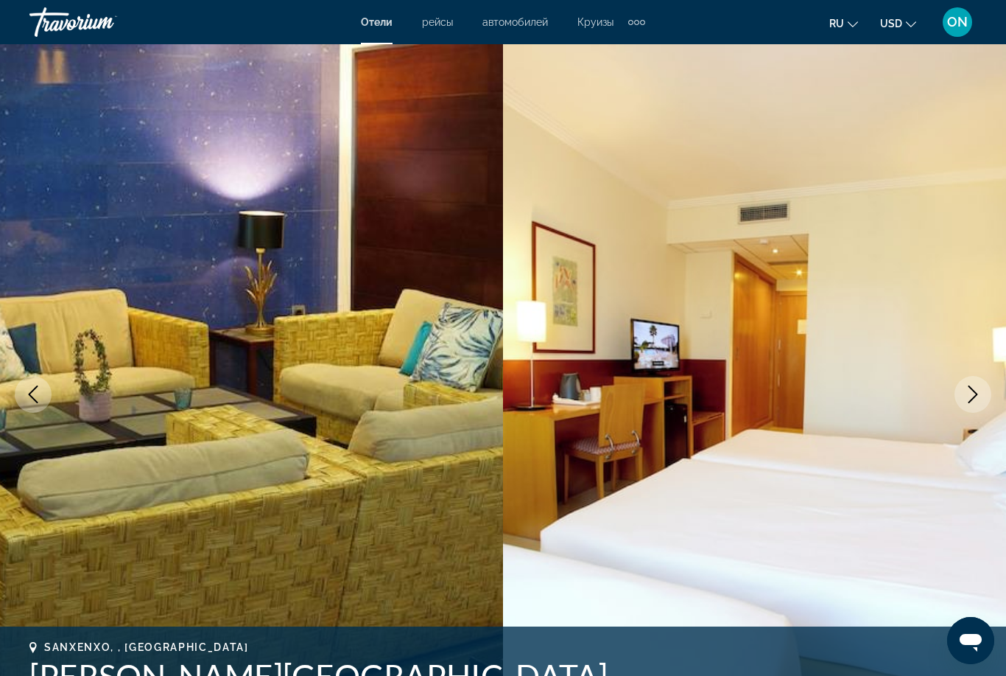
click at [967, 387] on icon "Next image" at bounding box center [973, 394] width 18 height 18
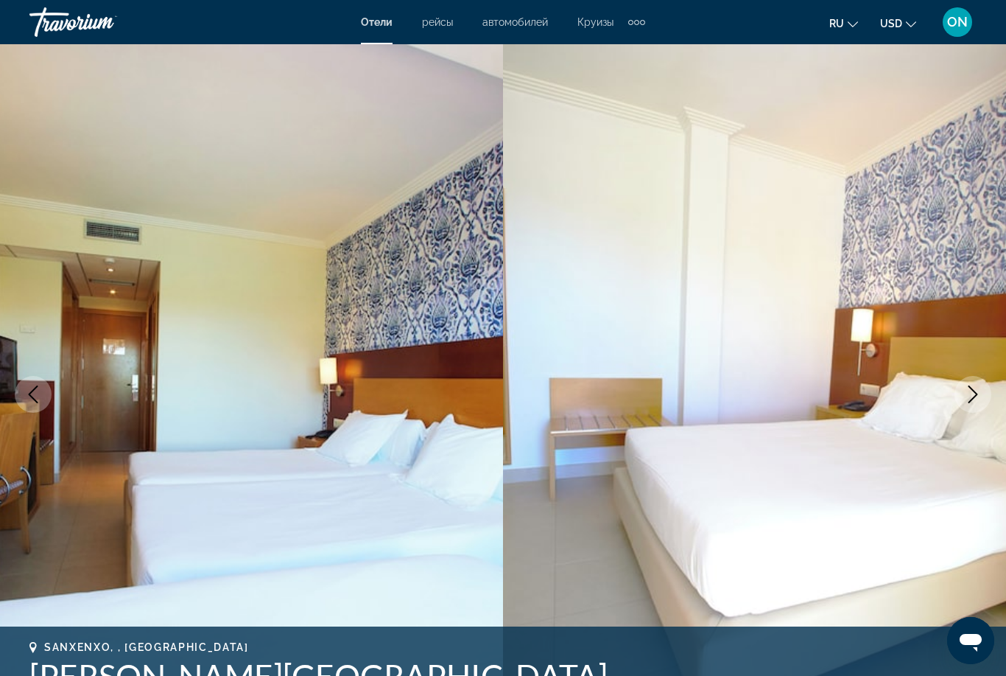
click at [967, 390] on icon "Next image" at bounding box center [973, 394] width 18 height 18
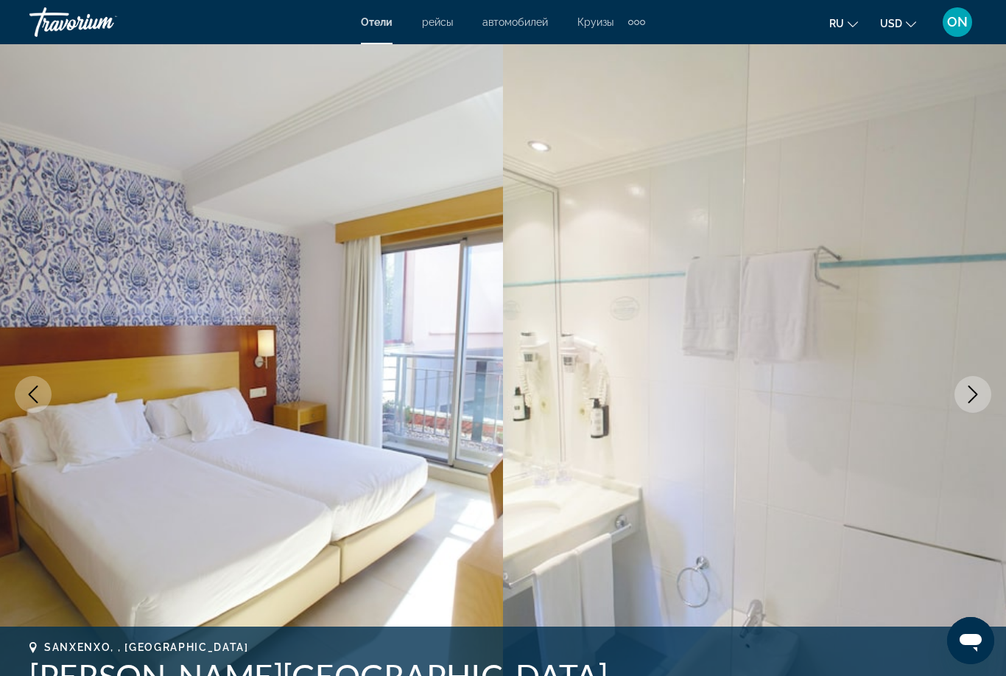
click at [961, 397] on button "Next image" at bounding box center [973, 394] width 37 height 37
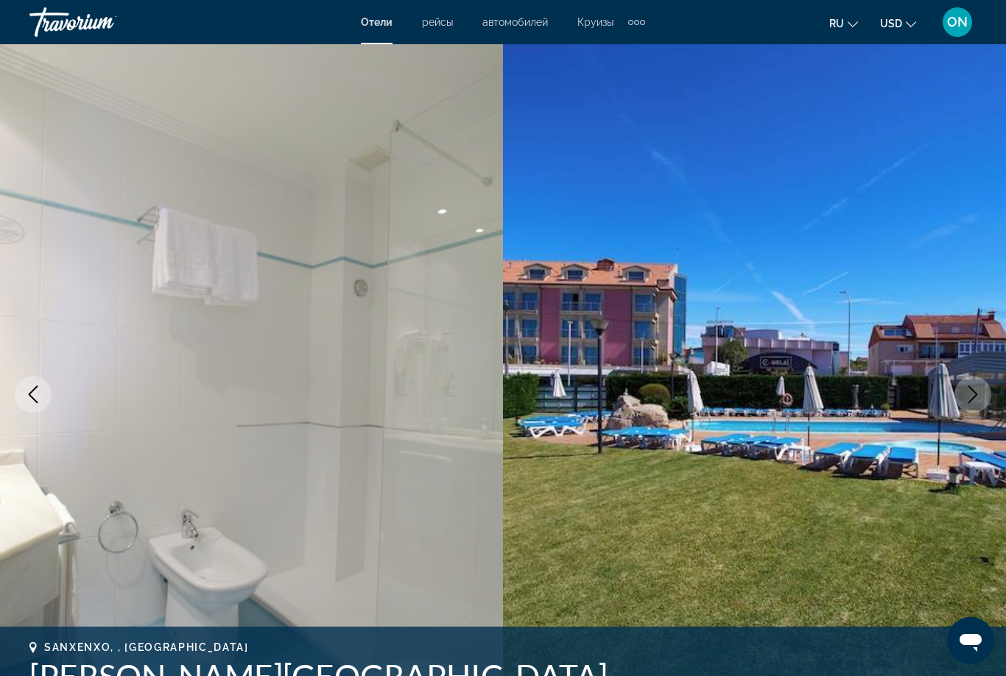
click at [974, 395] on icon "Next image" at bounding box center [973, 394] width 18 height 18
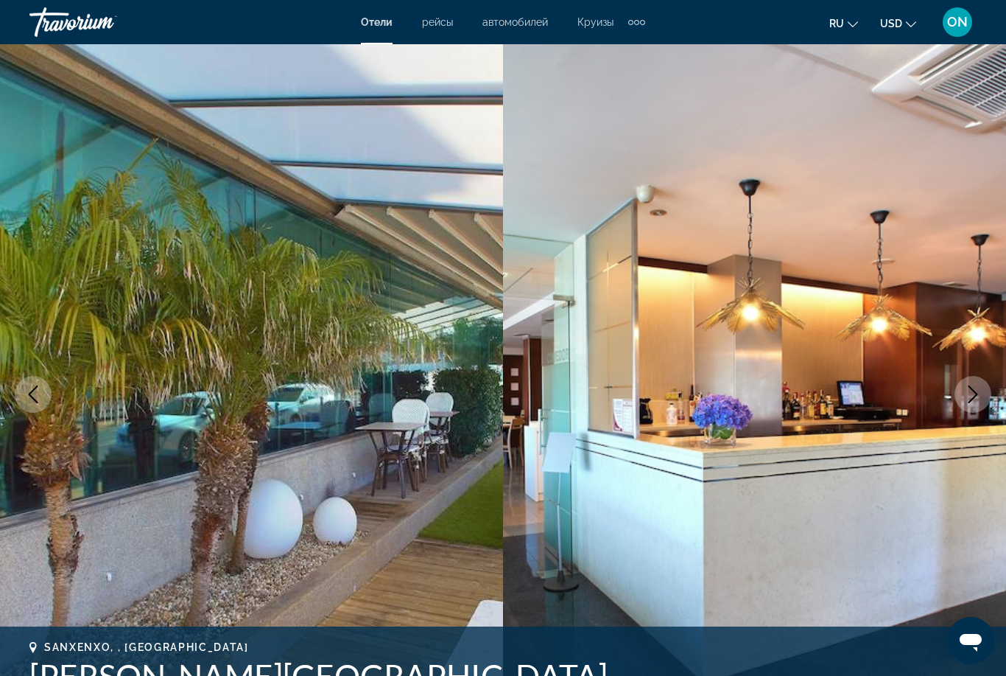
click at [971, 394] on icon "Next image" at bounding box center [973, 394] width 18 height 18
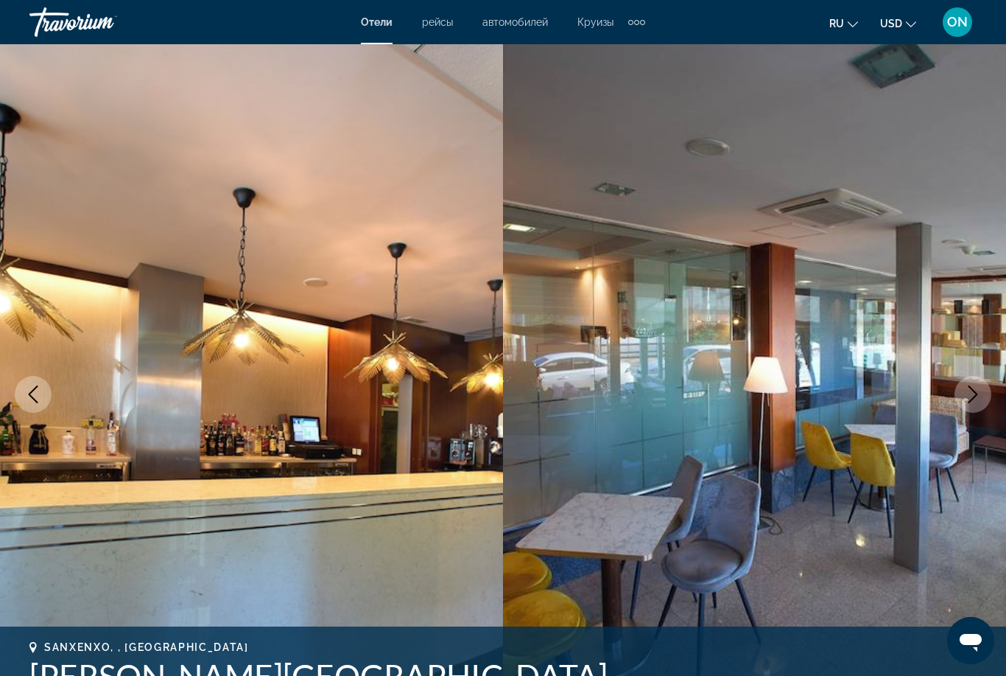
click at [974, 390] on icon "Next image" at bounding box center [973, 394] width 18 height 18
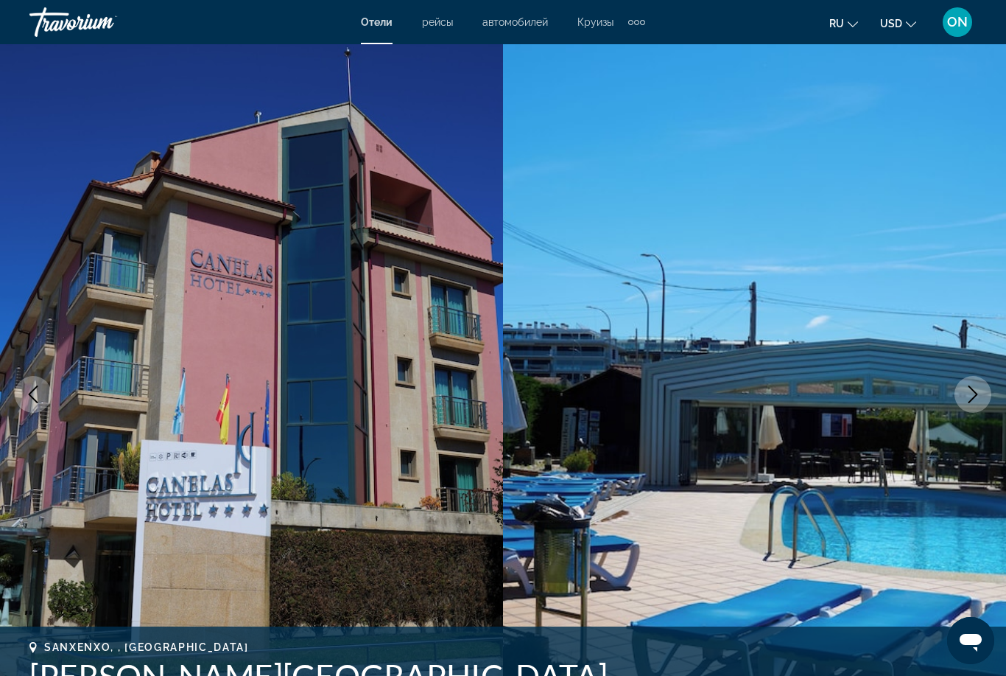
click at [984, 395] on button "Next image" at bounding box center [973, 394] width 37 height 37
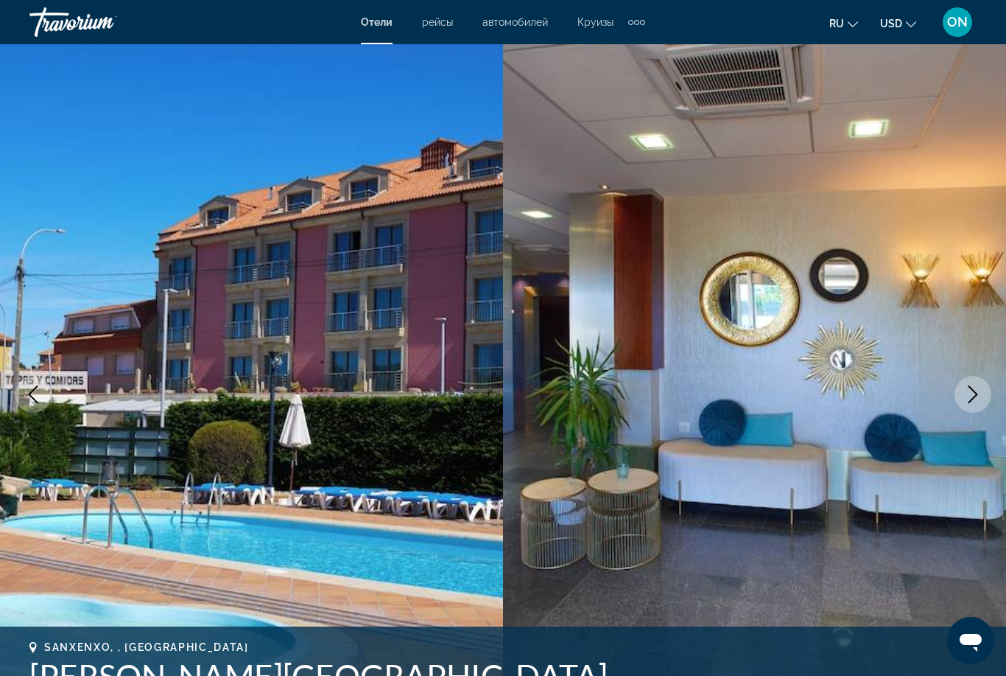
click at [973, 394] on icon "Next image" at bounding box center [973, 394] width 18 height 18
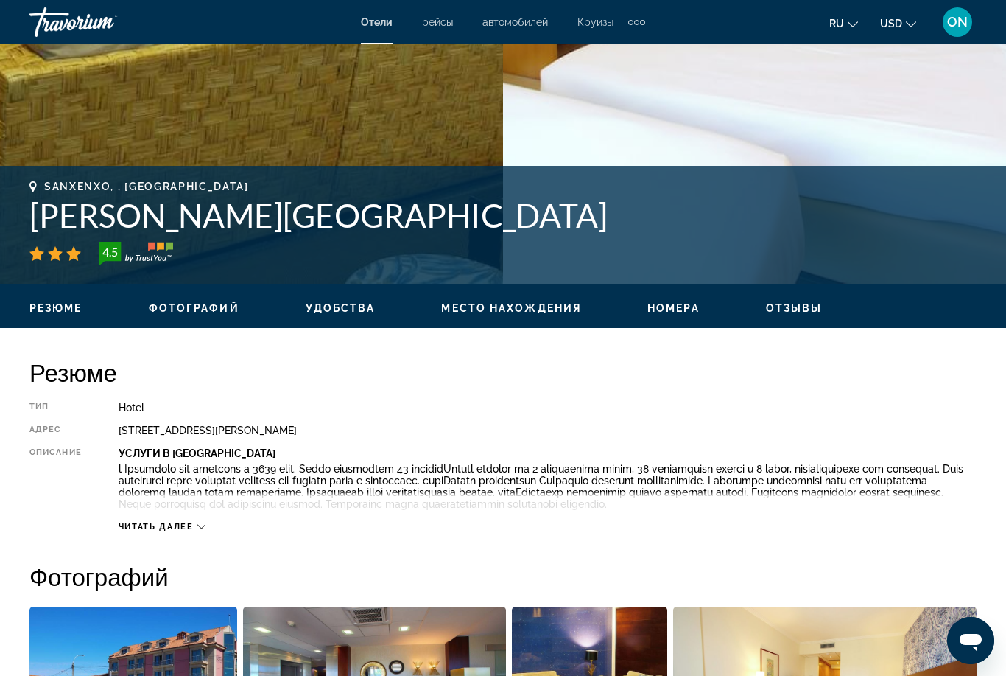
scroll to position [512, 0]
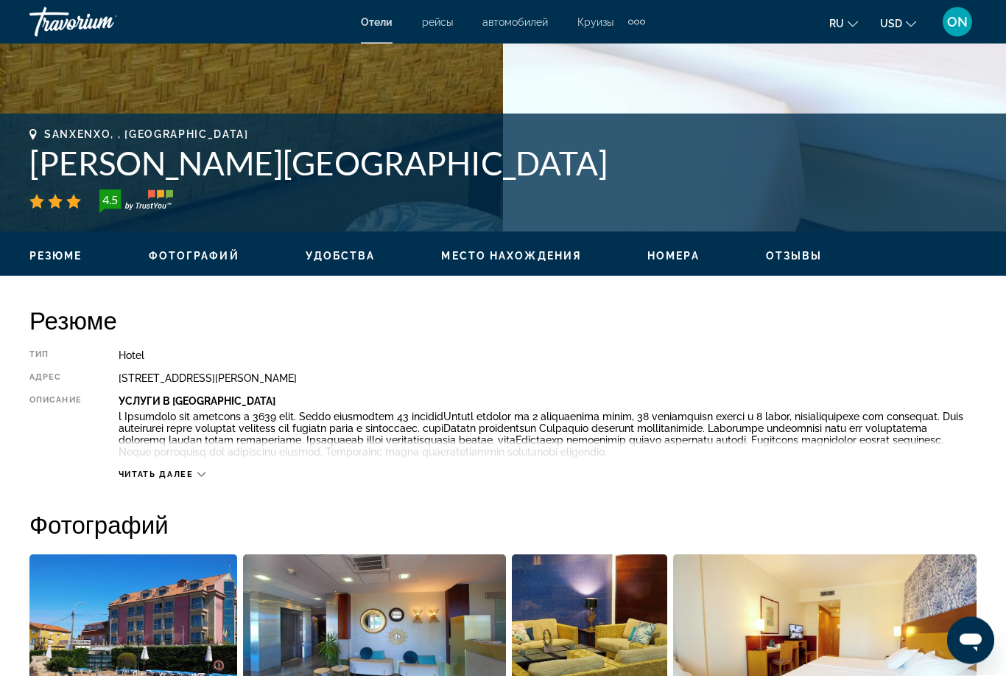
click at [181, 477] on span "Читать далее" at bounding box center [156, 475] width 75 height 10
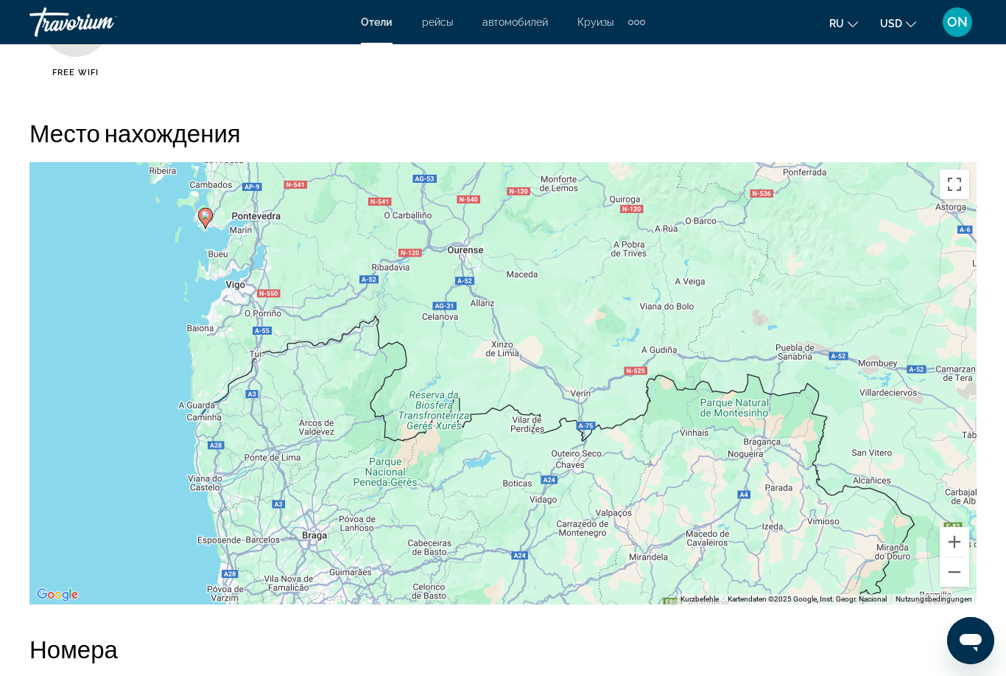
scroll to position [1536, 0]
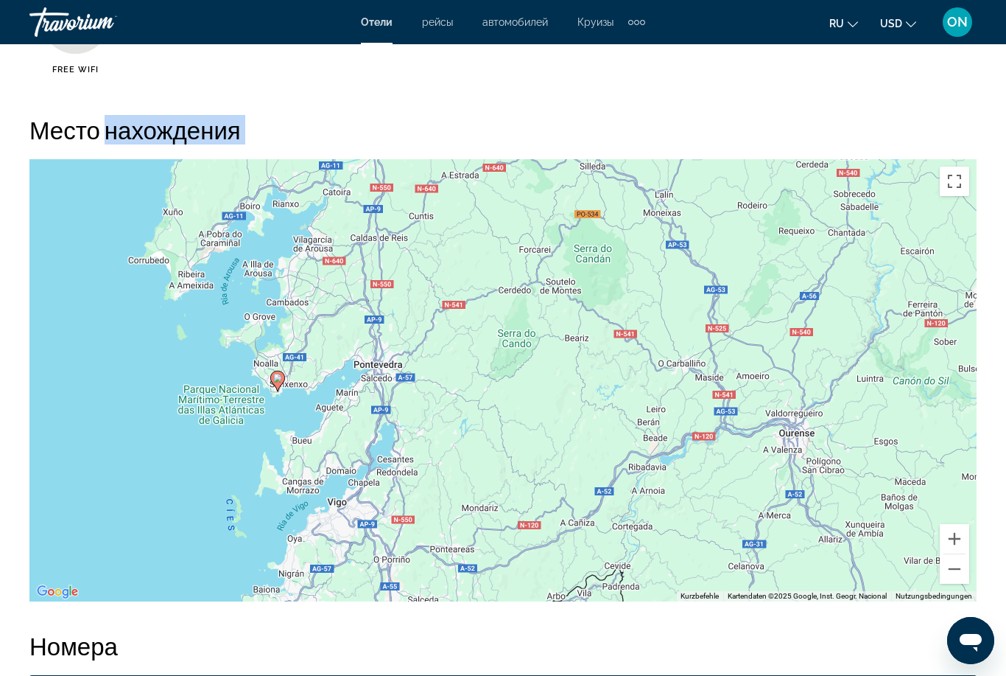
click at [712, 360] on div "Um den Modus zum Ziehen mit der Tastatur zu aktivieren, drückst du Alt + Eingab…" at bounding box center [502, 380] width 947 height 442
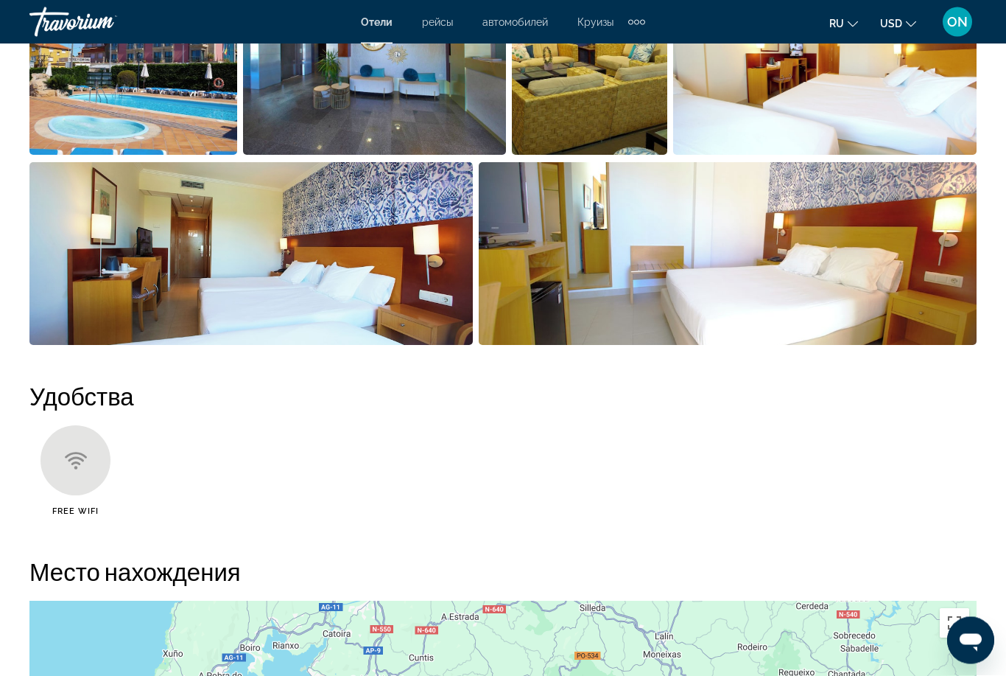
scroll to position [857, 0]
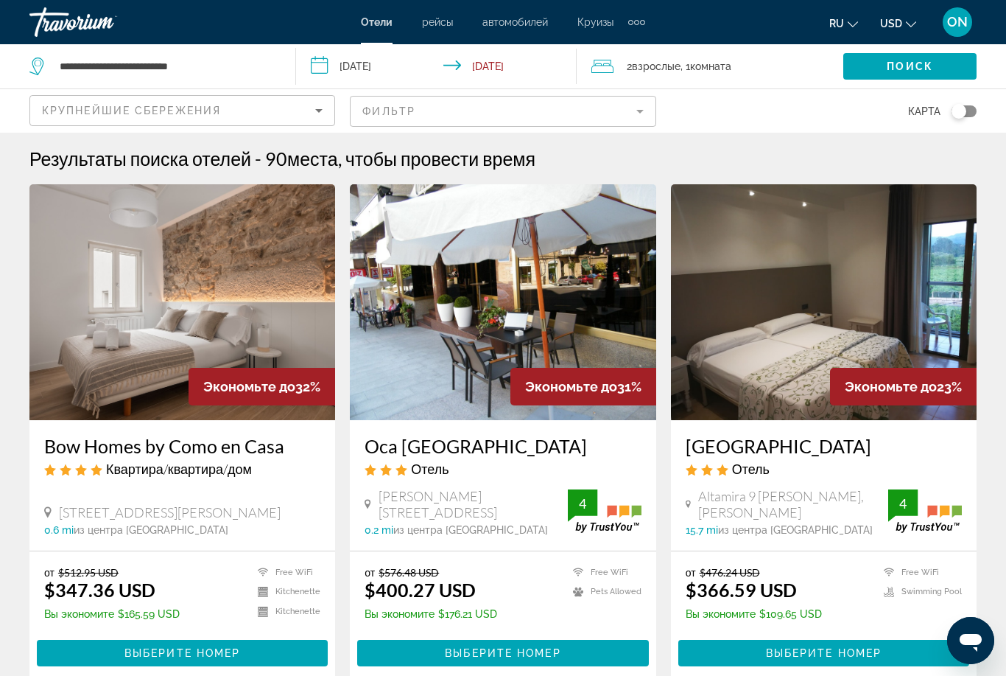
click at [481, 70] on input "**********" at bounding box center [439, 68] width 287 height 49
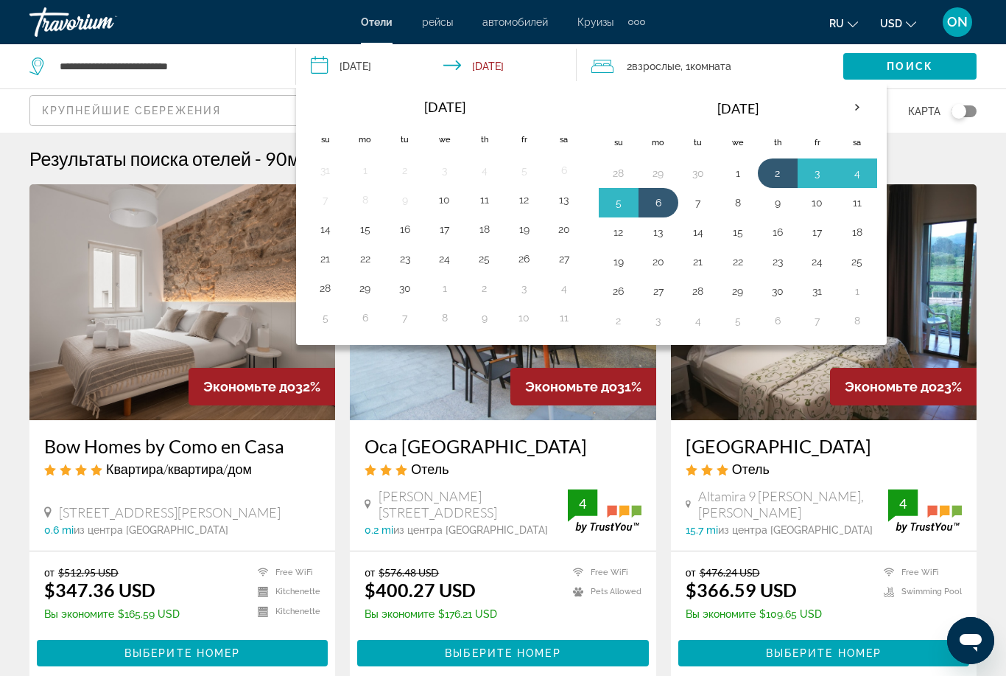
click at [743, 207] on button "8" at bounding box center [738, 202] width 24 height 21
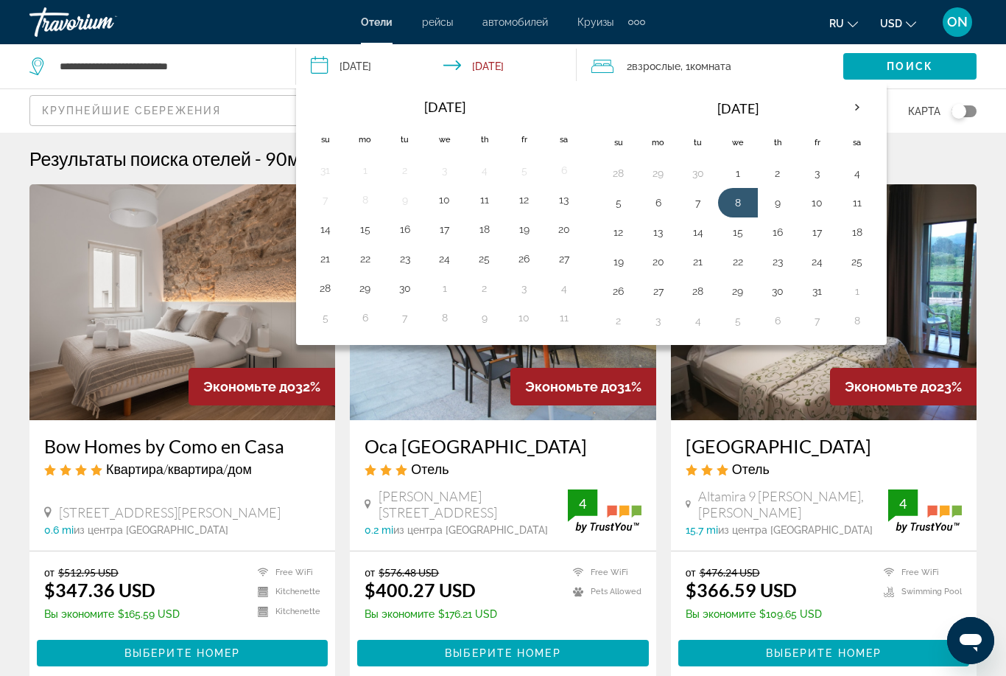
click at [783, 173] on button "2" at bounding box center [778, 173] width 24 height 21
type input "**********"
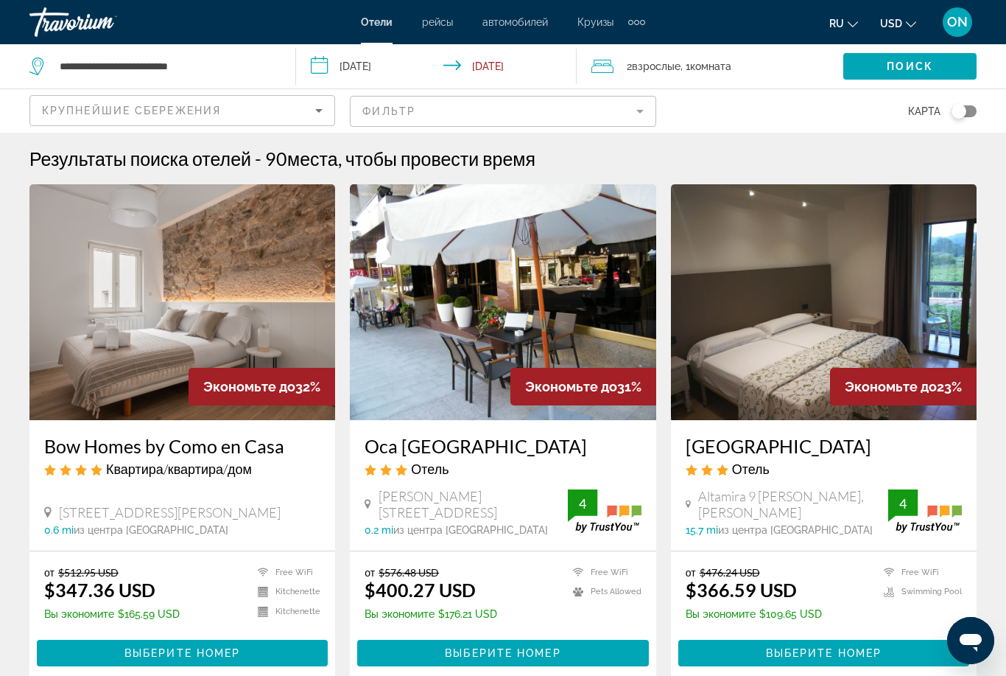
click at [905, 65] on span "Поиск" at bounding box center [910, 66] width 46 height 12
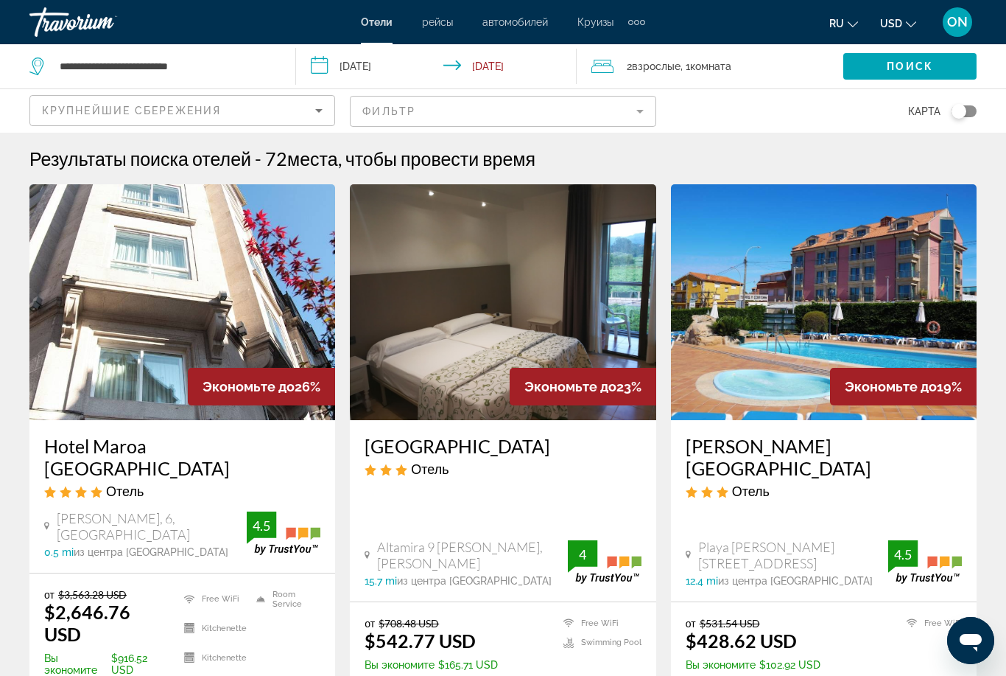
click at [777, 391] on img "Main content" at bounding box center [824, 302] width 306 height 236
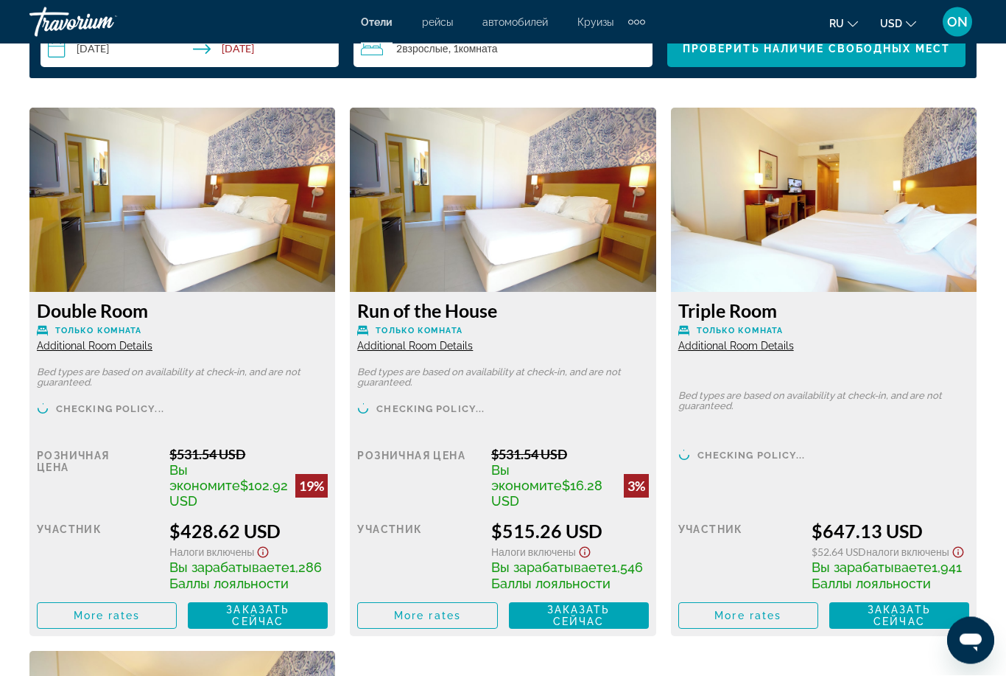
scroll to position [2192, 0]
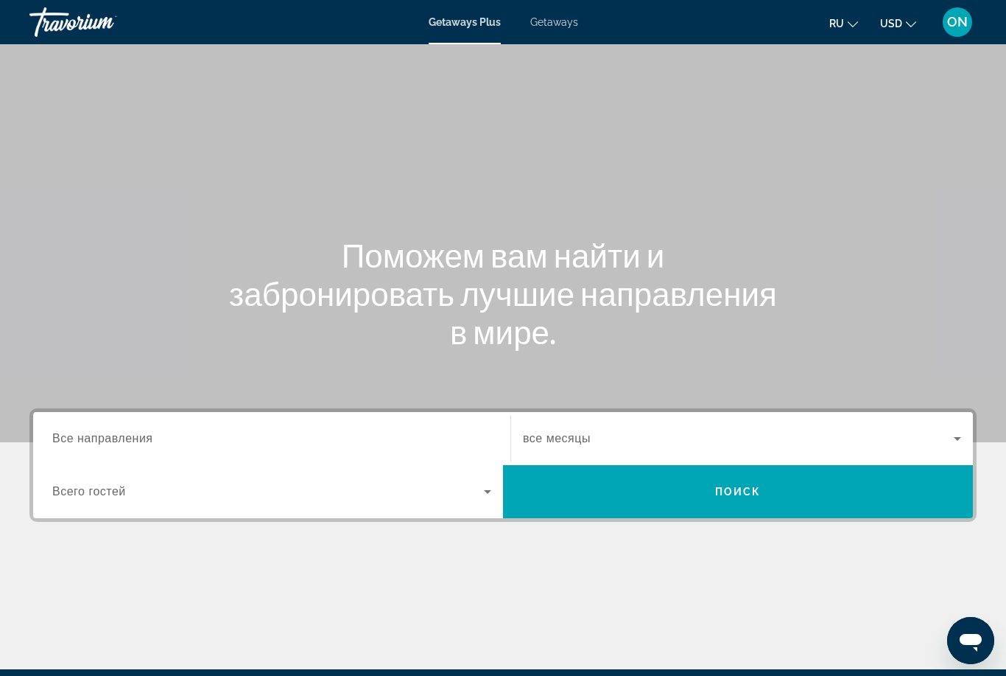
click at [550, 4] on div "Getaways Plus Getaways ru English Español Français Italiano Português русский U…" at bounding box center [503, 22] width 1006 height 38
click at [555, 21] on span "Getaways" at bounding box center [554, 22] width 48 height 12
click at [168, 441] on input "Destination Все направления" at bounding box center [271, 439] width 439 height 18
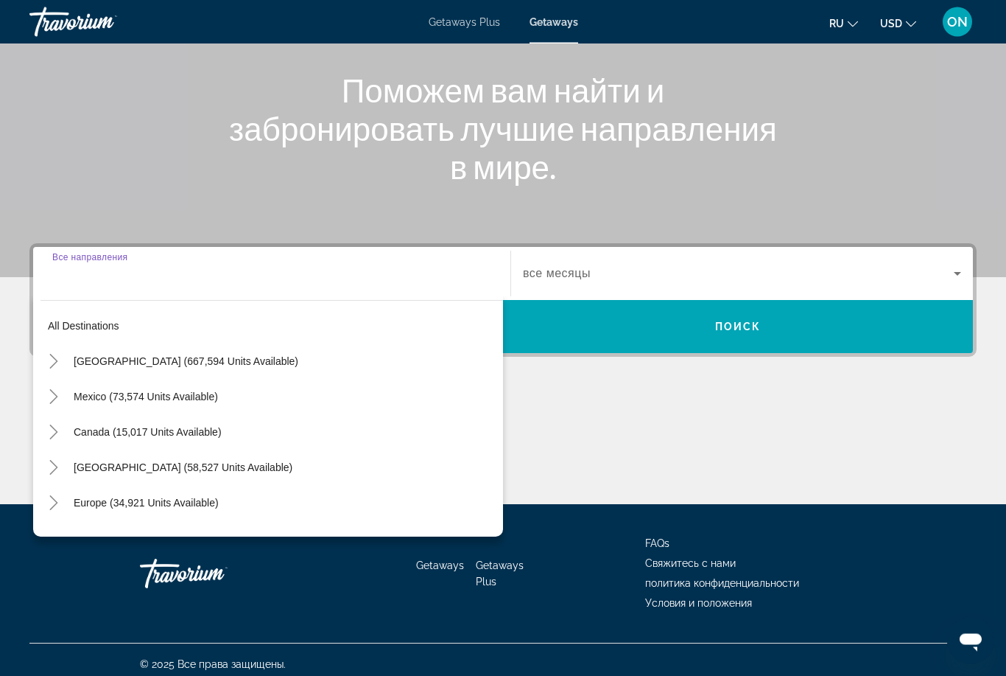
scroll to position [174, 0]
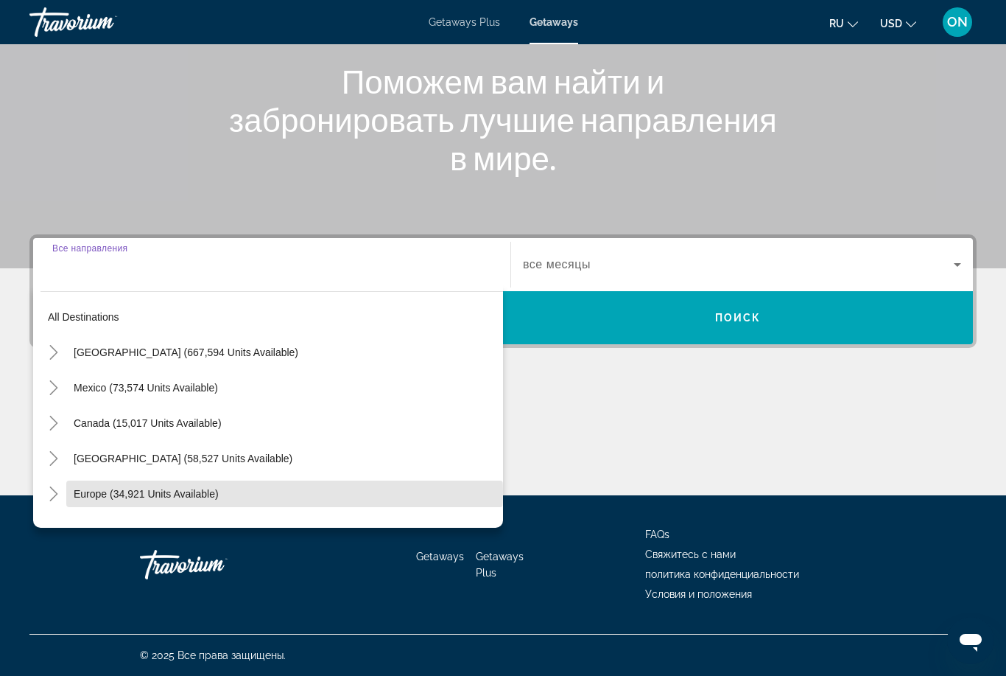
click at [129, 491] on span "Europe (34,921 units available)" at bounding box center [146, 494] width 145 height 12
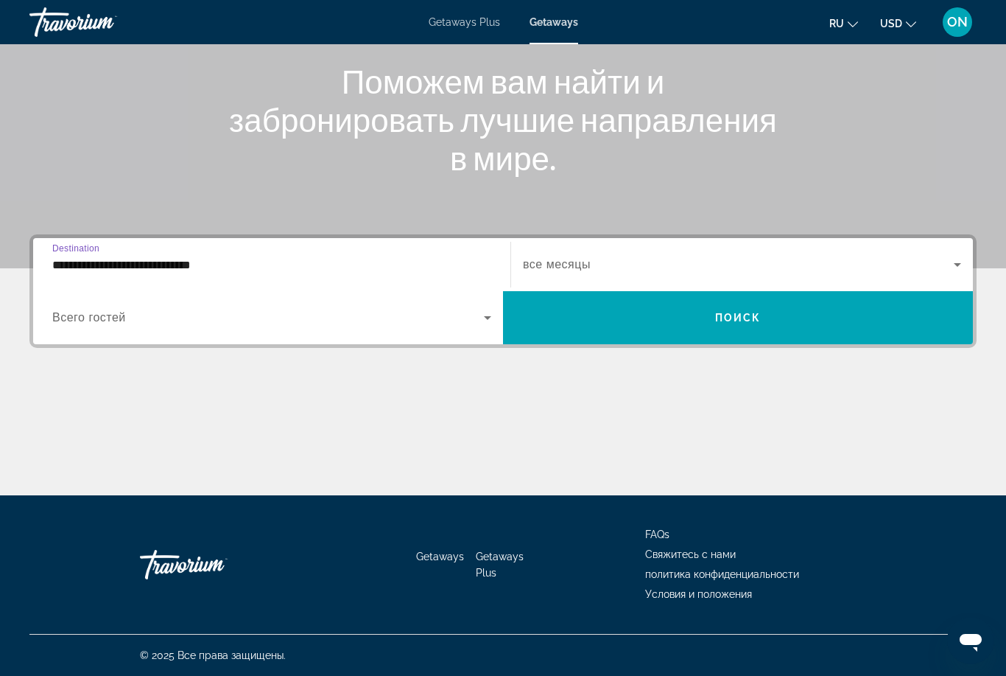
click at [125, 329] on div "Search widget" at bounding box center [271, 317] width 439 height 41
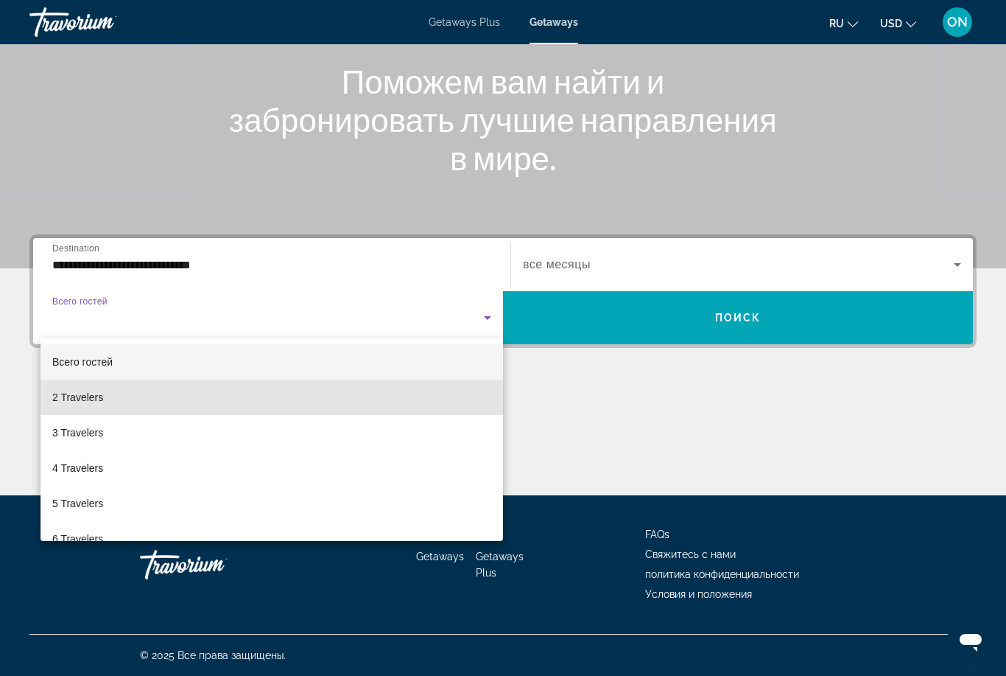
click at [114, 407] on mat-option "2 Travelers" at bounding box center [272, 396] width 463 height 35
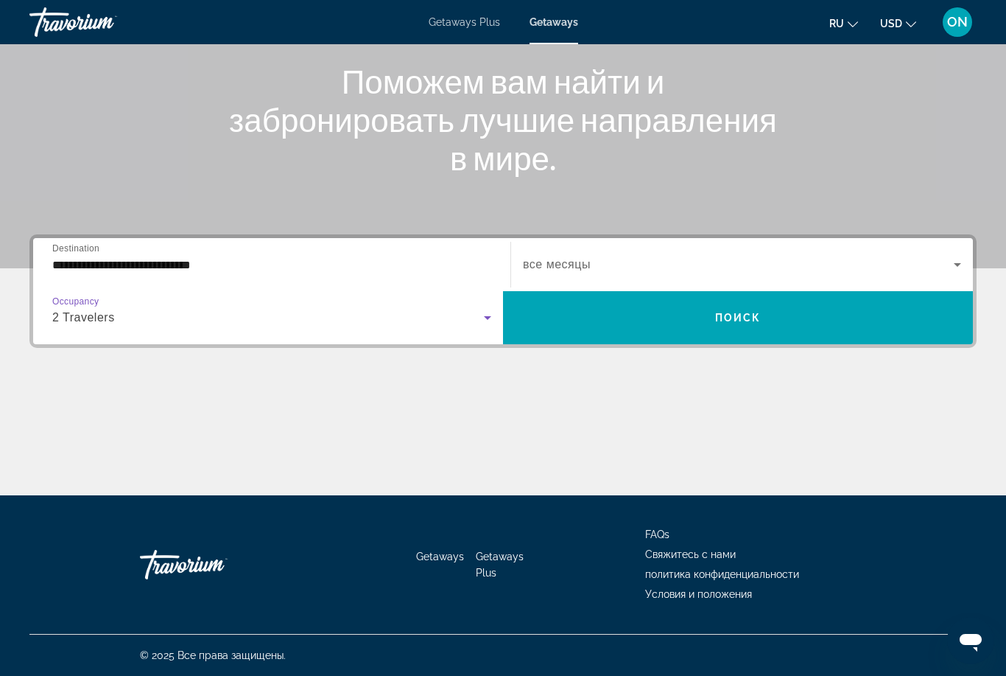
click at [597, 269] on span "Search widget" at bounding box center [738, 265] width 431 height 18
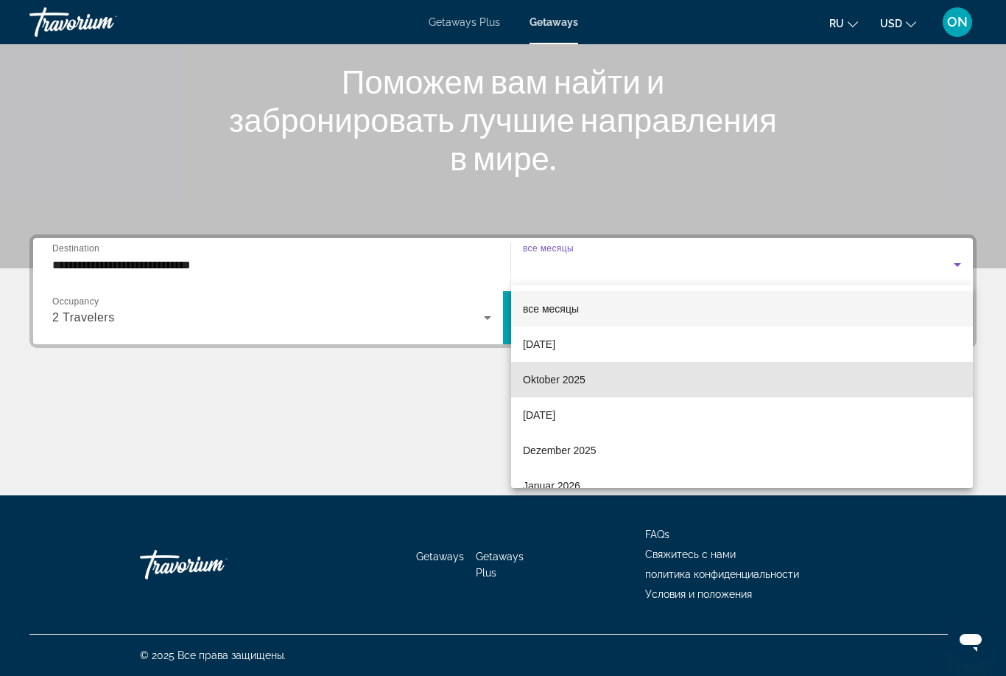
click at [582, 384] on span "Oktober 2025" at bounding box center [554, 380] width 63 height 18
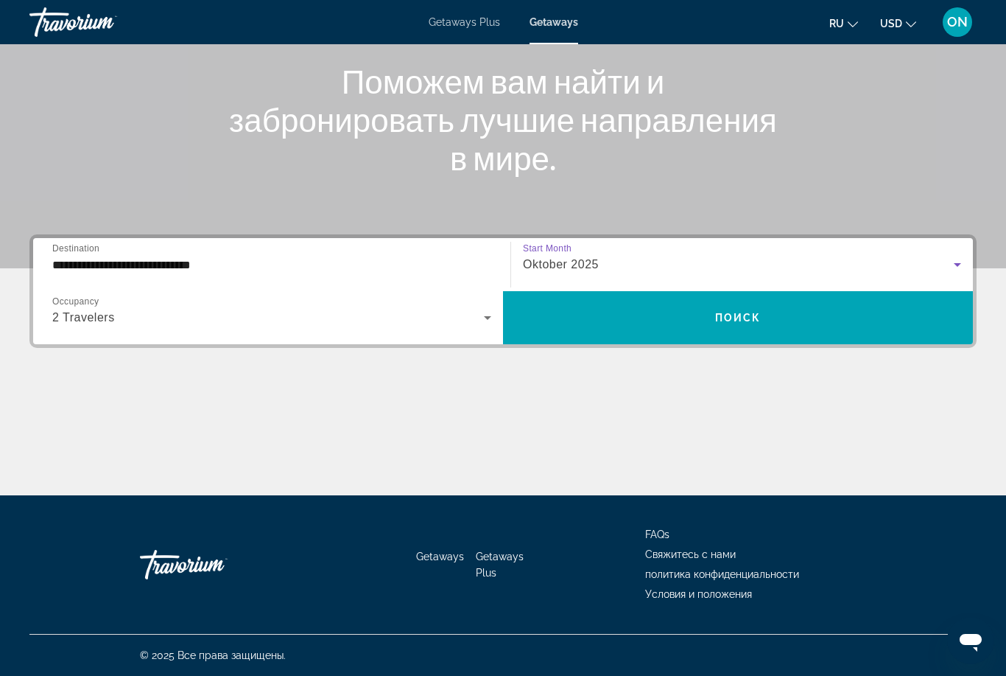
click at [225, 266] on input "**********" at bounding box center [271, 265] width 439 height 18
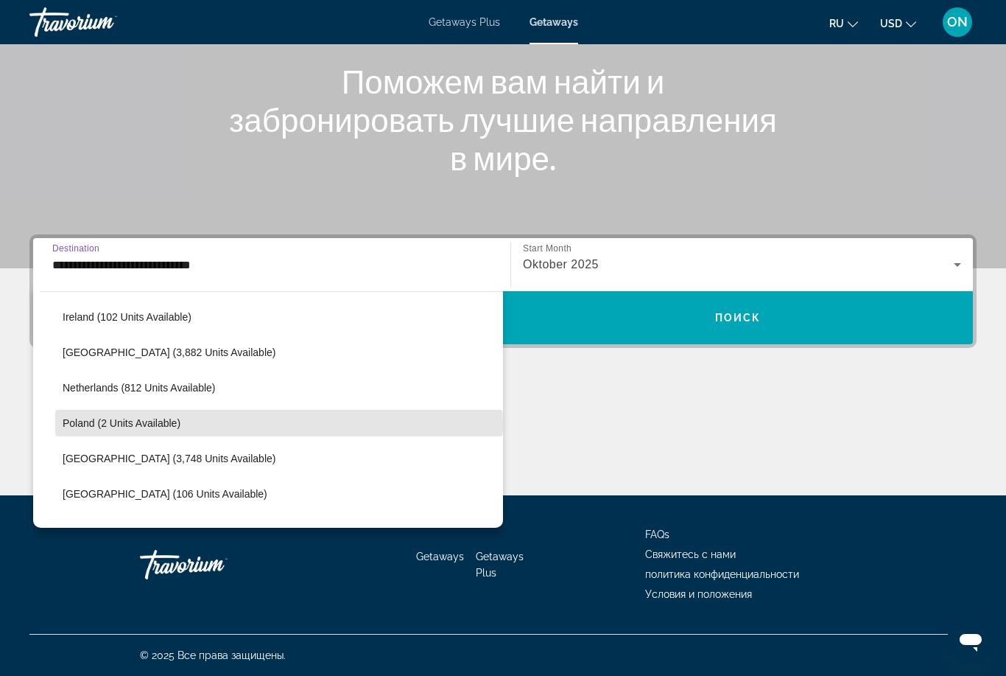
scroll to position [580, 0]
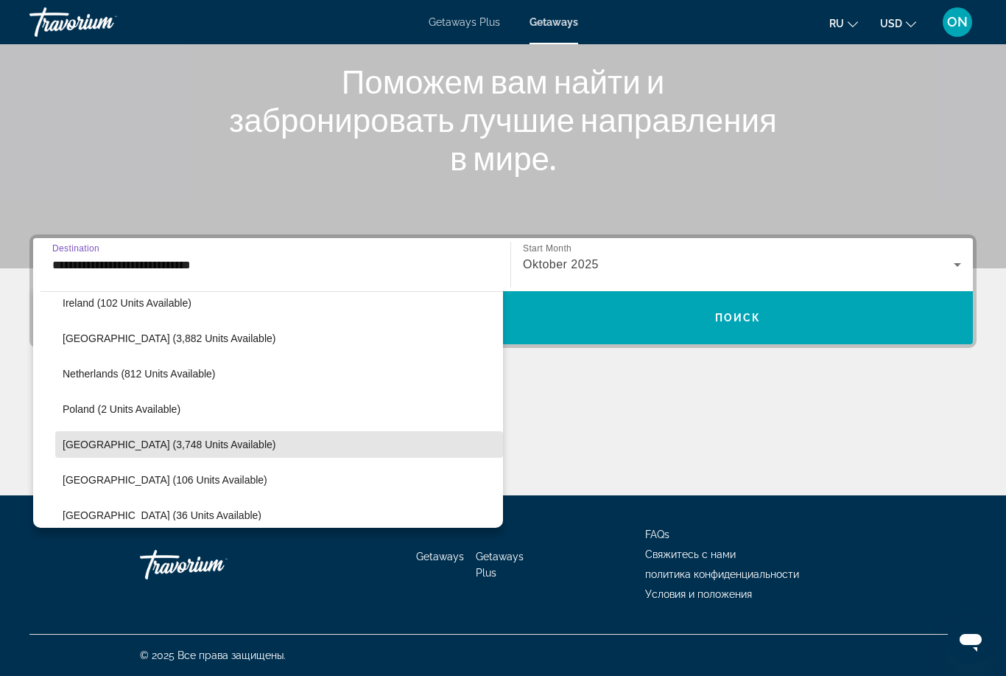
click at [169, 448] on span "Portugal (3,748 units available)" at bounding box center [169, 444] width 213 height 12
type input "**********"
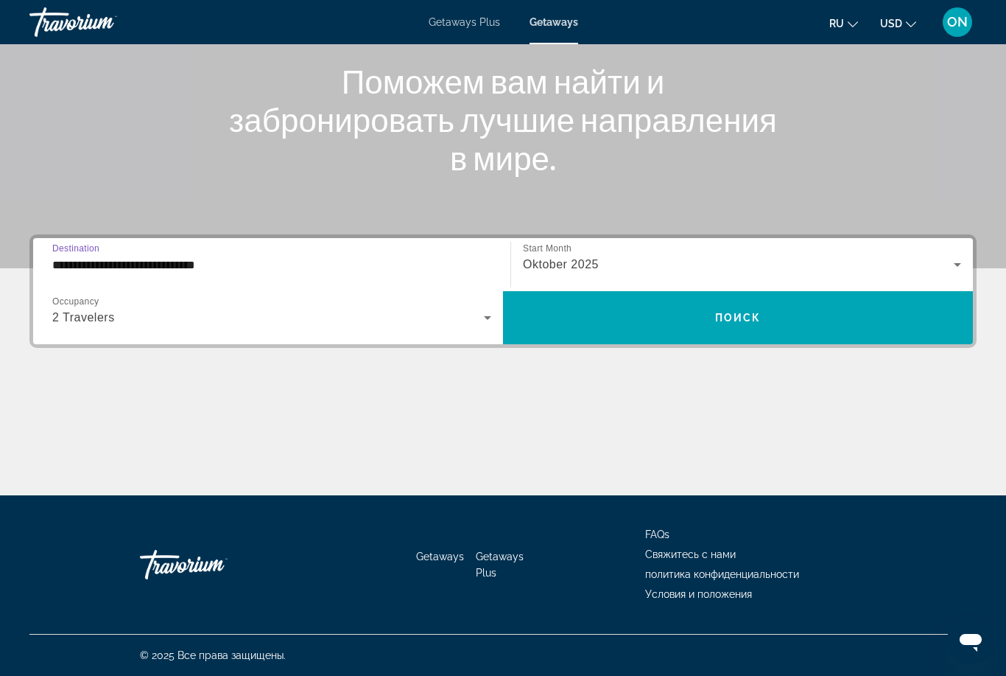
click at [734, 315] on span "Поиск" at bounding box center [738, 318] width 46 height 12
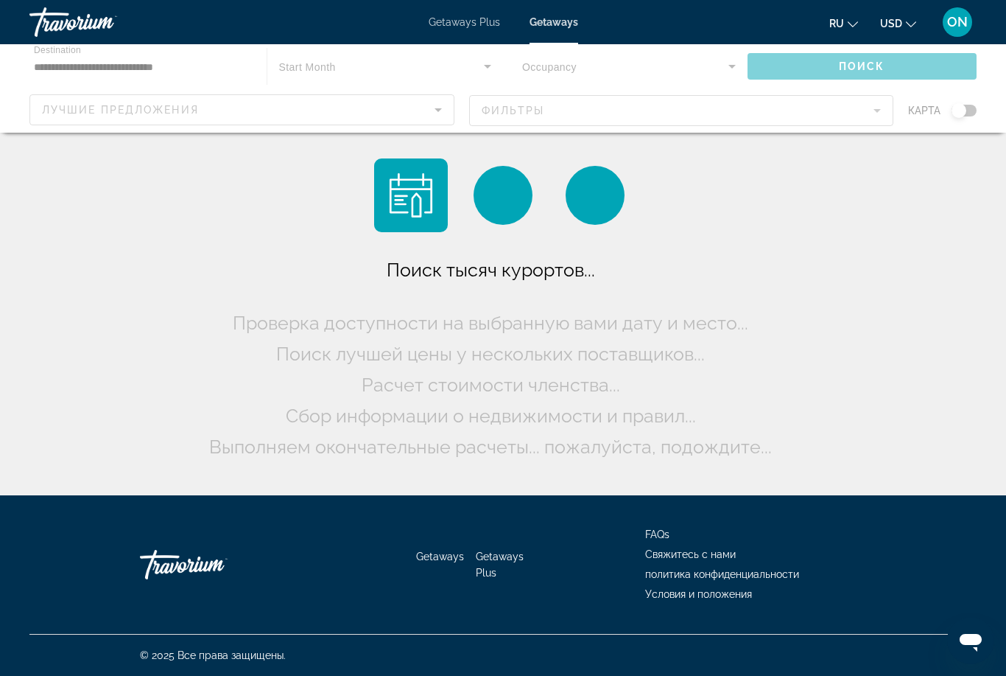
scroll to position [47, 0]
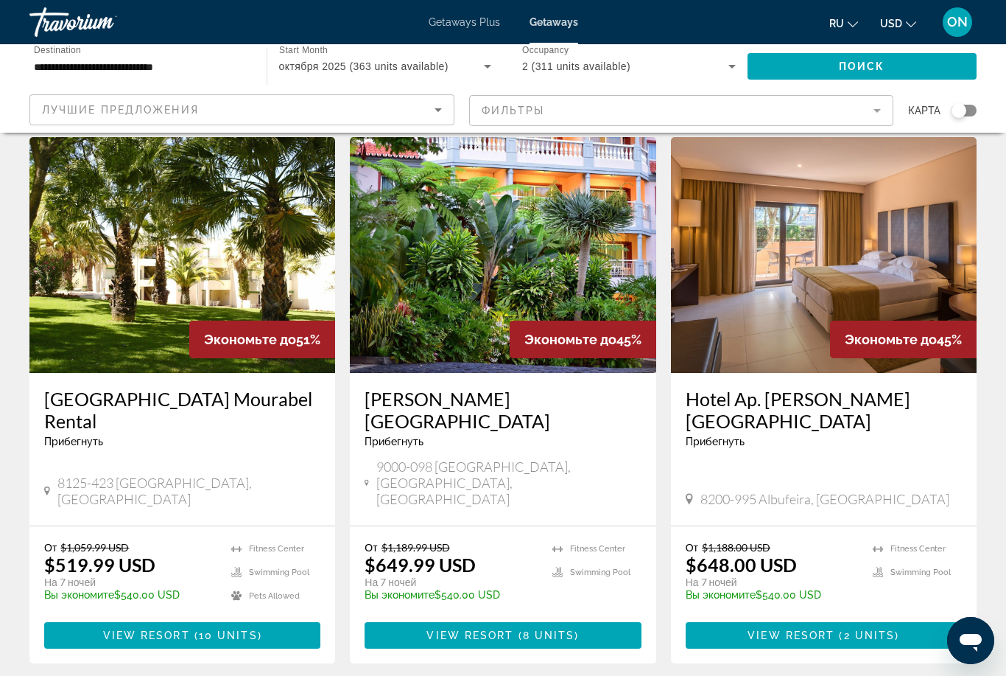
click at [167, 629] on span "View Resort" at bounding box center [146, 635] width 87 height 12
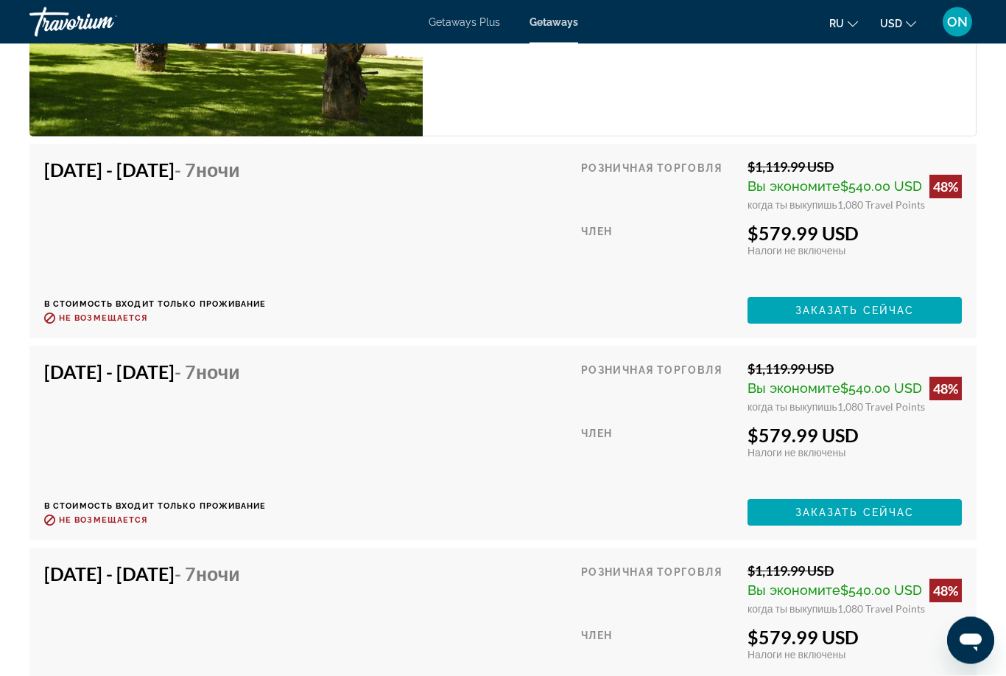
scroll to position [3117, 0]
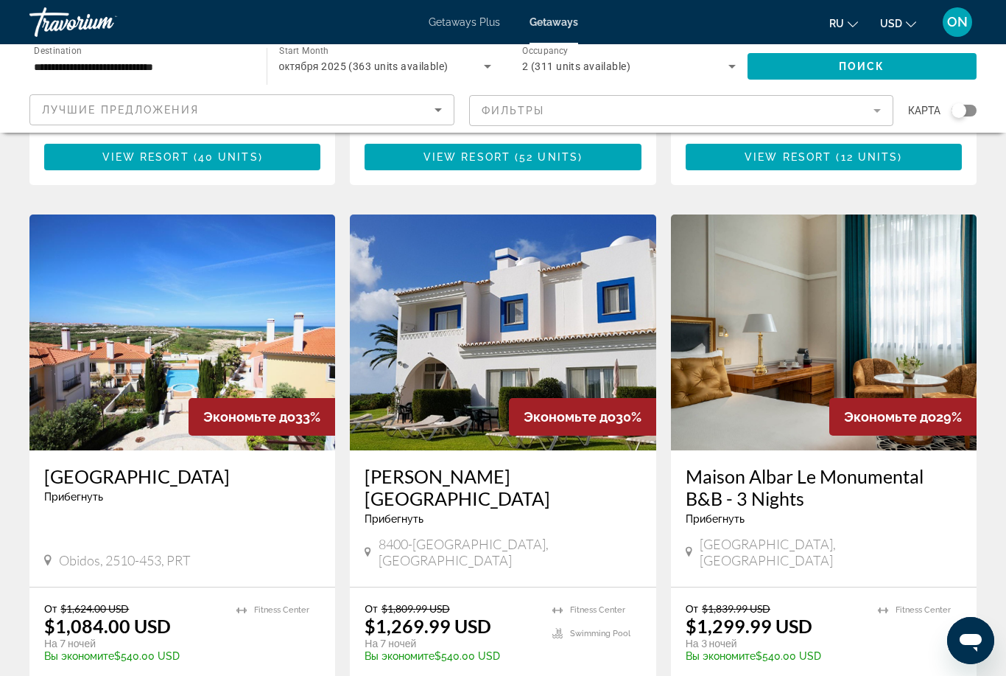
scroll to position [1604, 0]
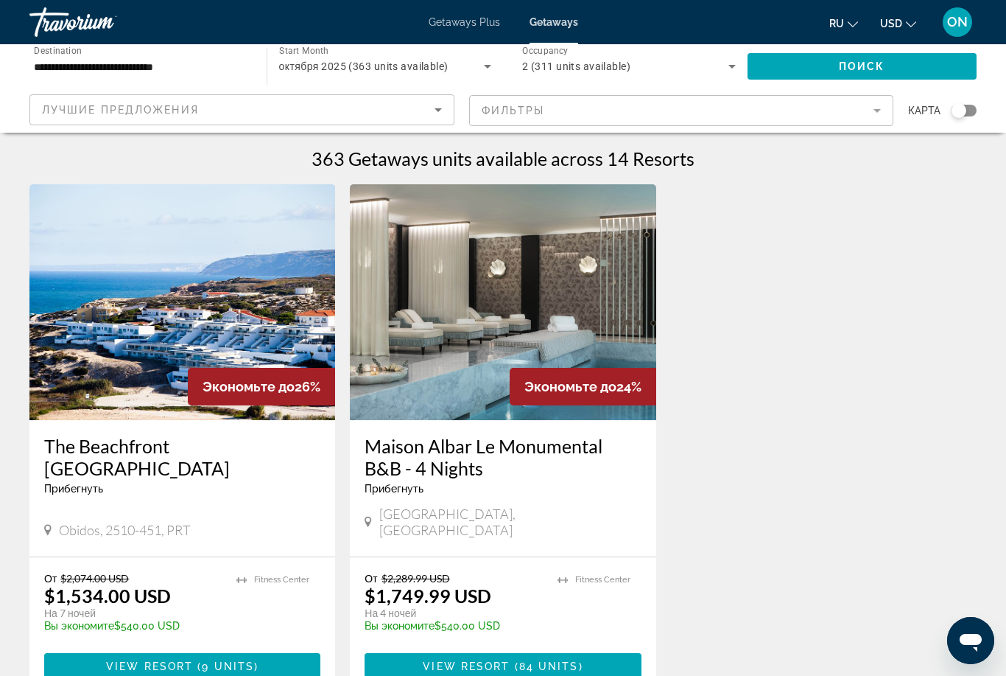
click at [520, 660] on span "84 units" at bounding box center [549, 666] width 60 height 12
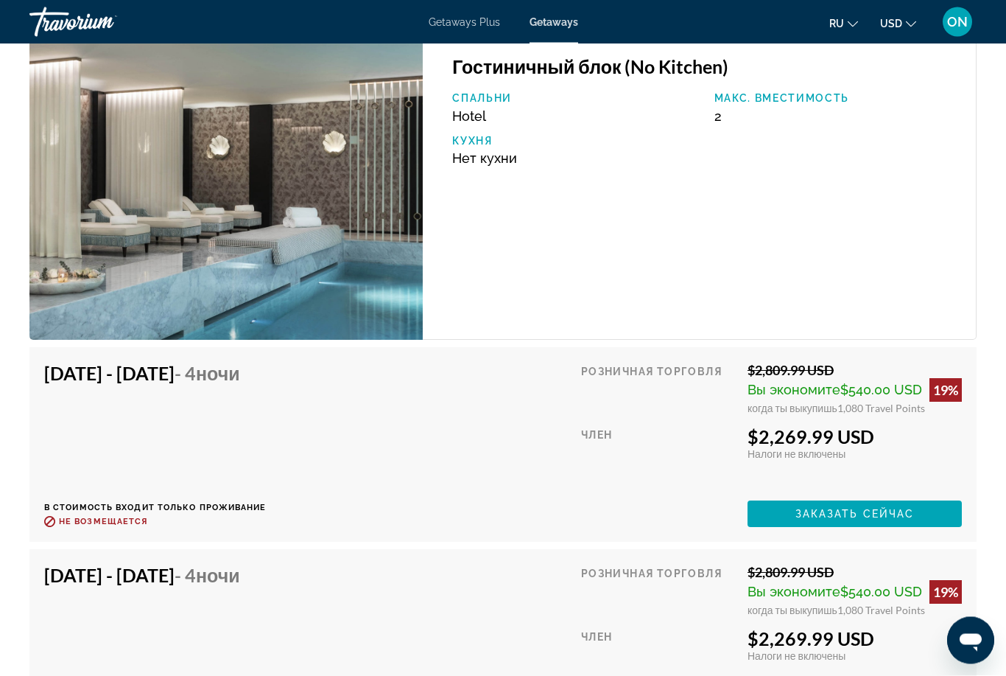
scroll to position [2453, 0]
